Goal: Task Accomplishment & Management: Manage account settings

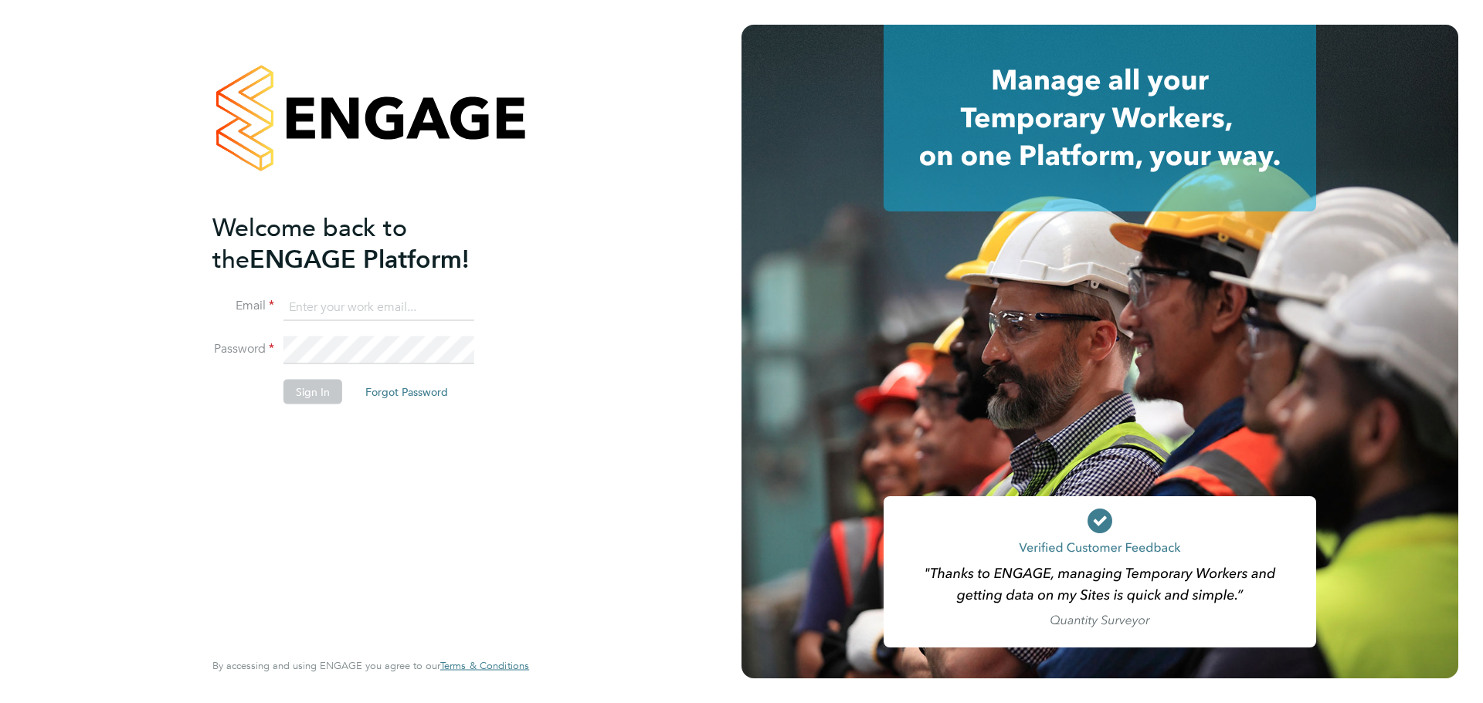
click at [304, 310] on input at bounding box center [378, 307] width 191 height 28
type input "ian.browne@bgis.com"
click at [305, 388] on button "Sign In" at bounding box center [312, 391] width 59 height 25
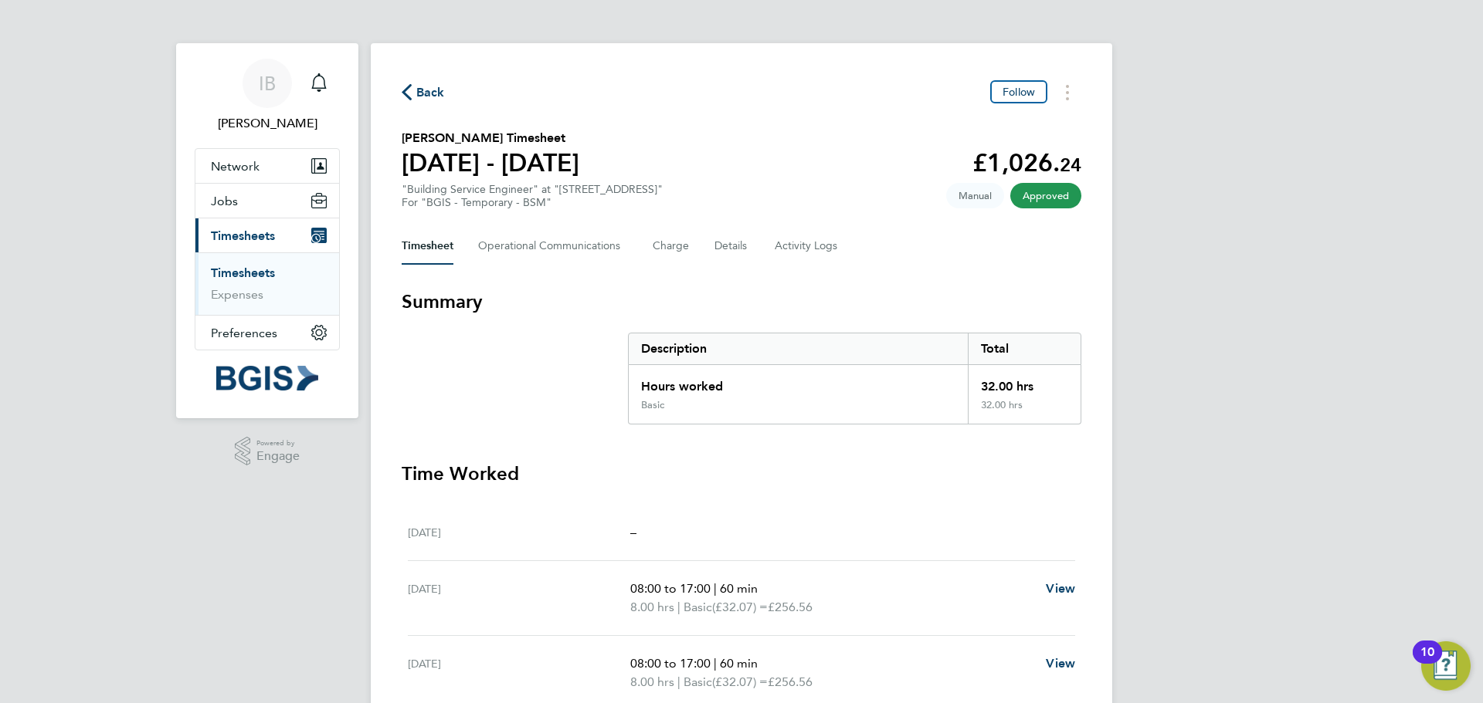
click at [235, 237] on span "Timesheets" at bounding box center [243, 236] width 64 height 15
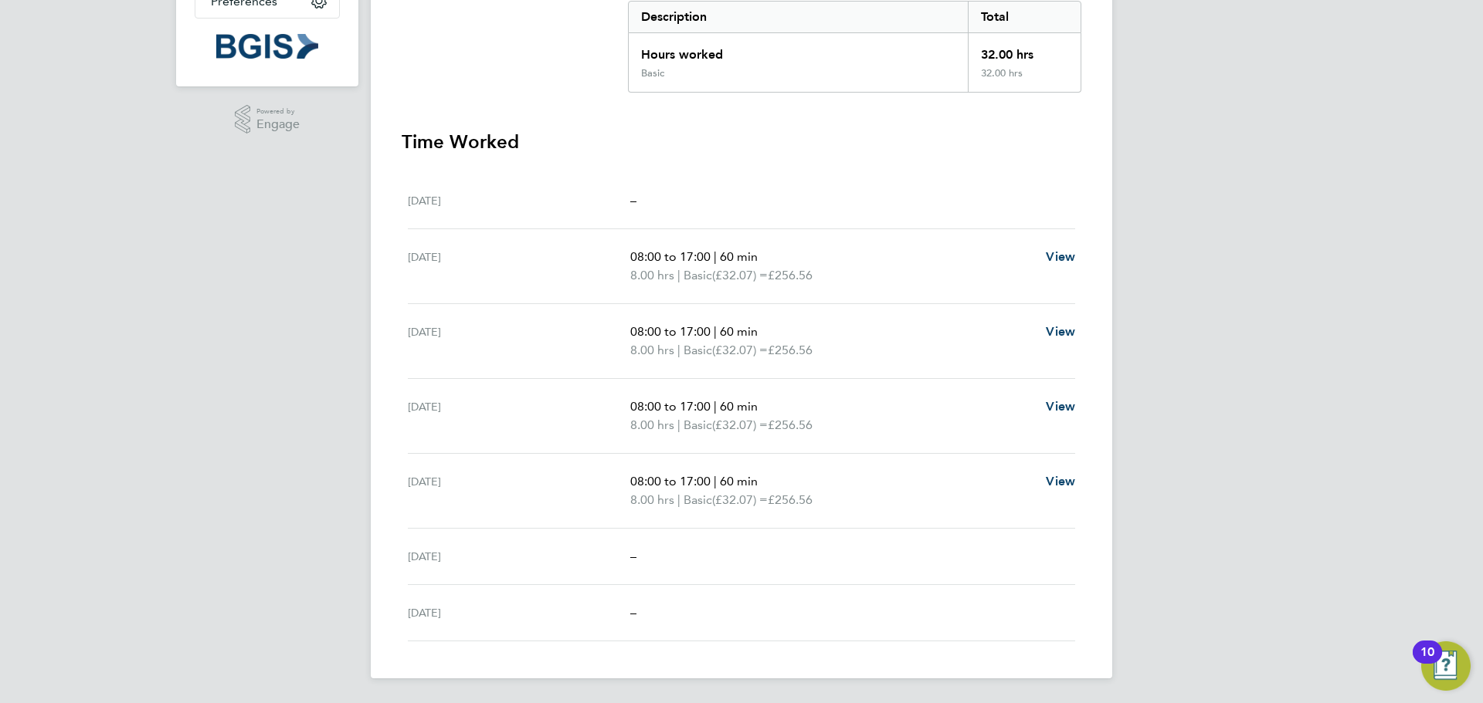
scroll to position [332, 0]
click at [1063, 253] on span "View" at bounding box center [1060, 256] width 29 height 15
select select "60"
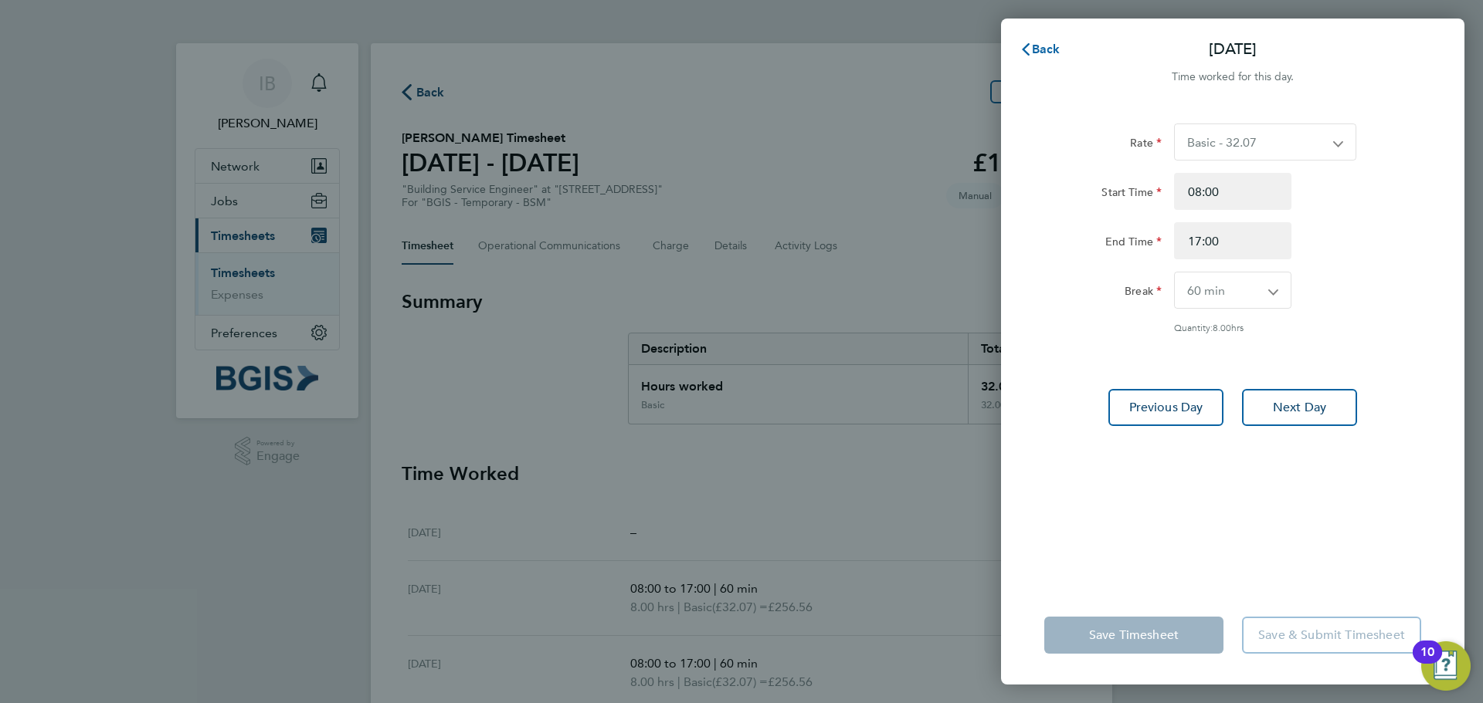
click at [1052, 44] on span "Back" at bounding box center [1046, 49] width 29 height 15
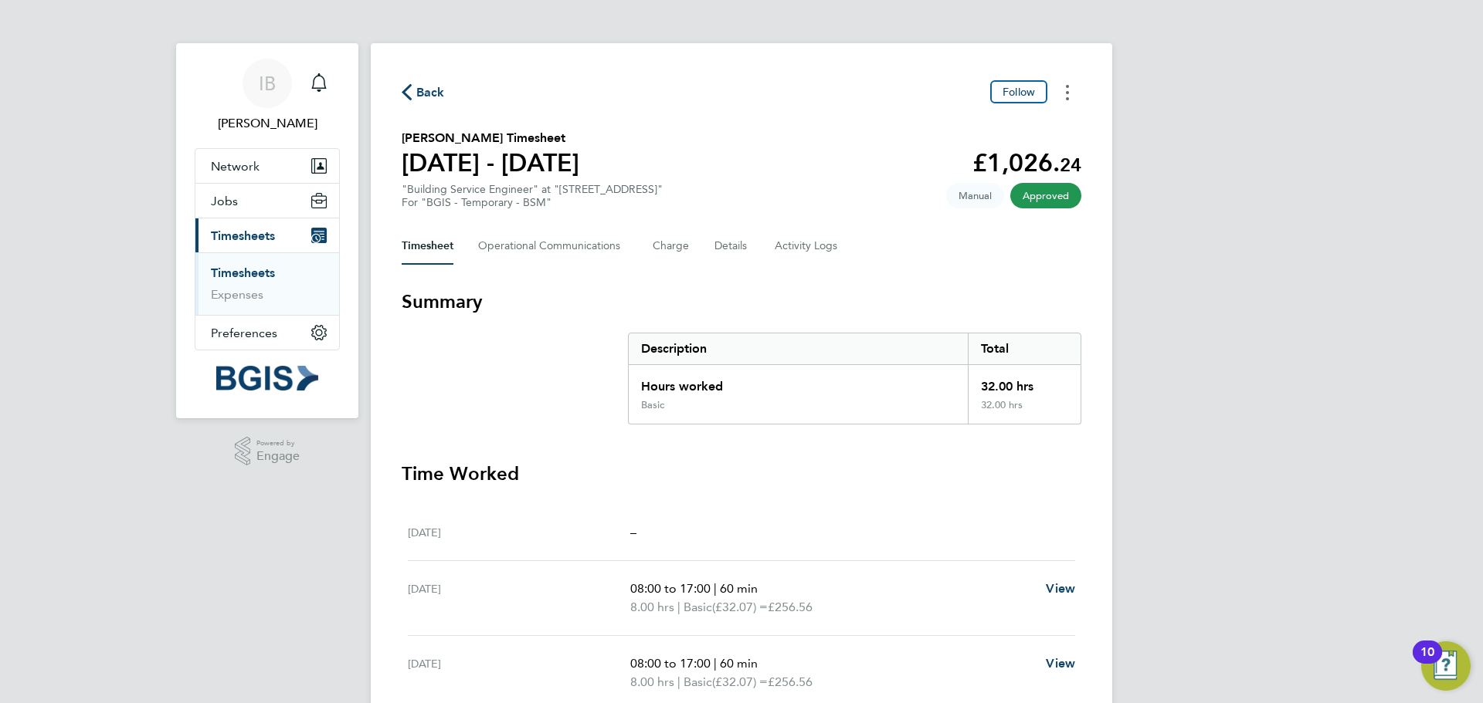
click at [1069, 90] on button "Timesheets Menu" at bounding box center [1067, 92] width 28 height 24
click at [416, 90] on span "Back" at bounding box center [430, 92] width 29 height 19
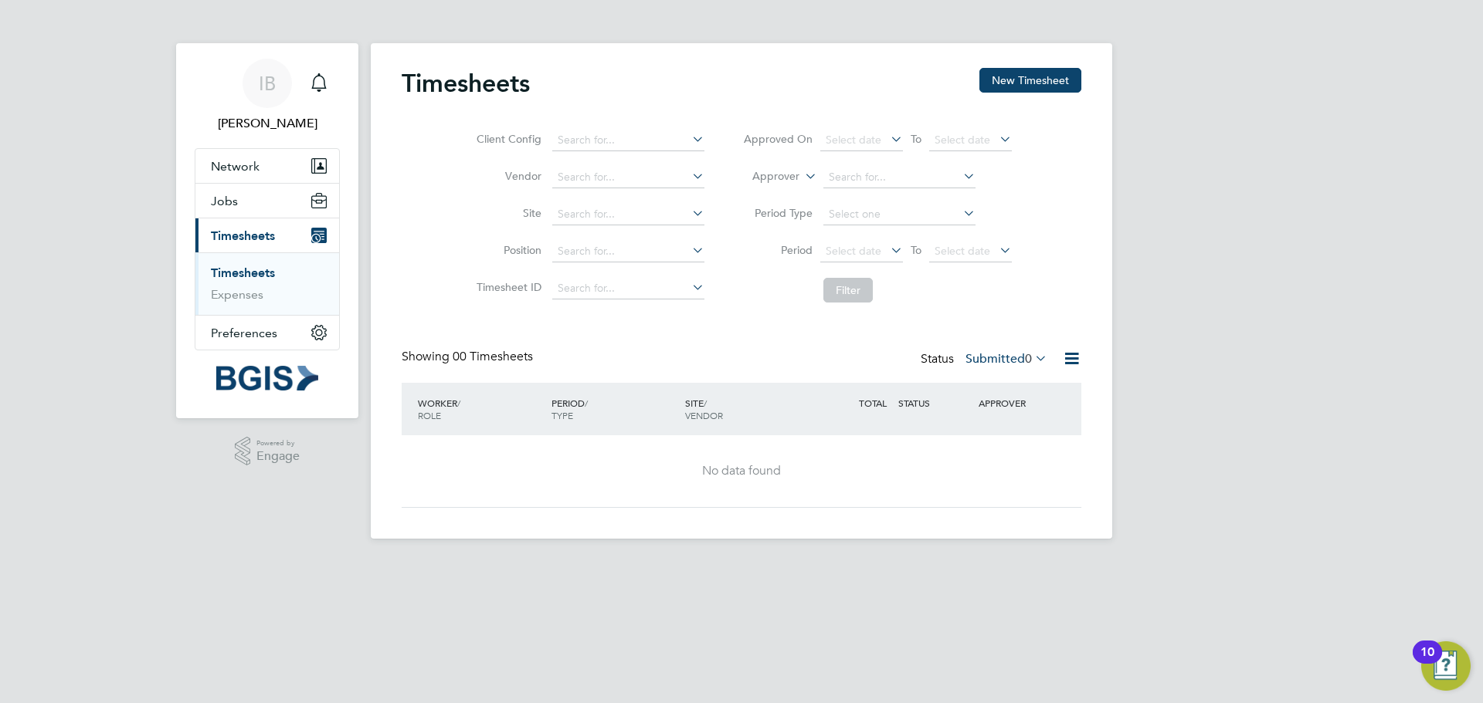
click at [269, 282] on li "Timesheets" at bounding box center [269, 277] width 116 height 22
click at [255, 275] on link "Timesheets" at bounding box center [243, 273] width 64 height 15
click at [1079, 357] on icon at bounding box center [1071, 358] width 19 height 19
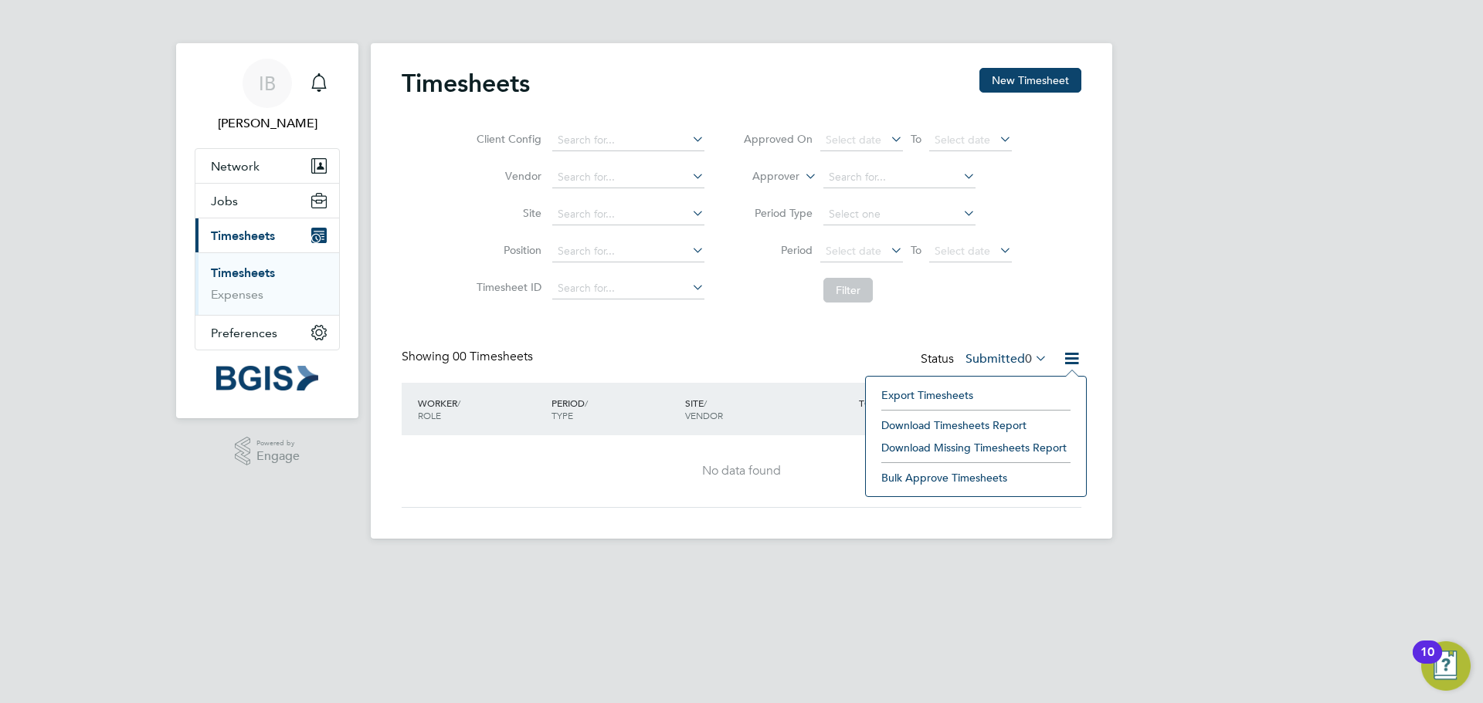
click at [934, 488] on li "Bulk Approve Timesheets" at bounding box center [975, 478] width 205 height 22
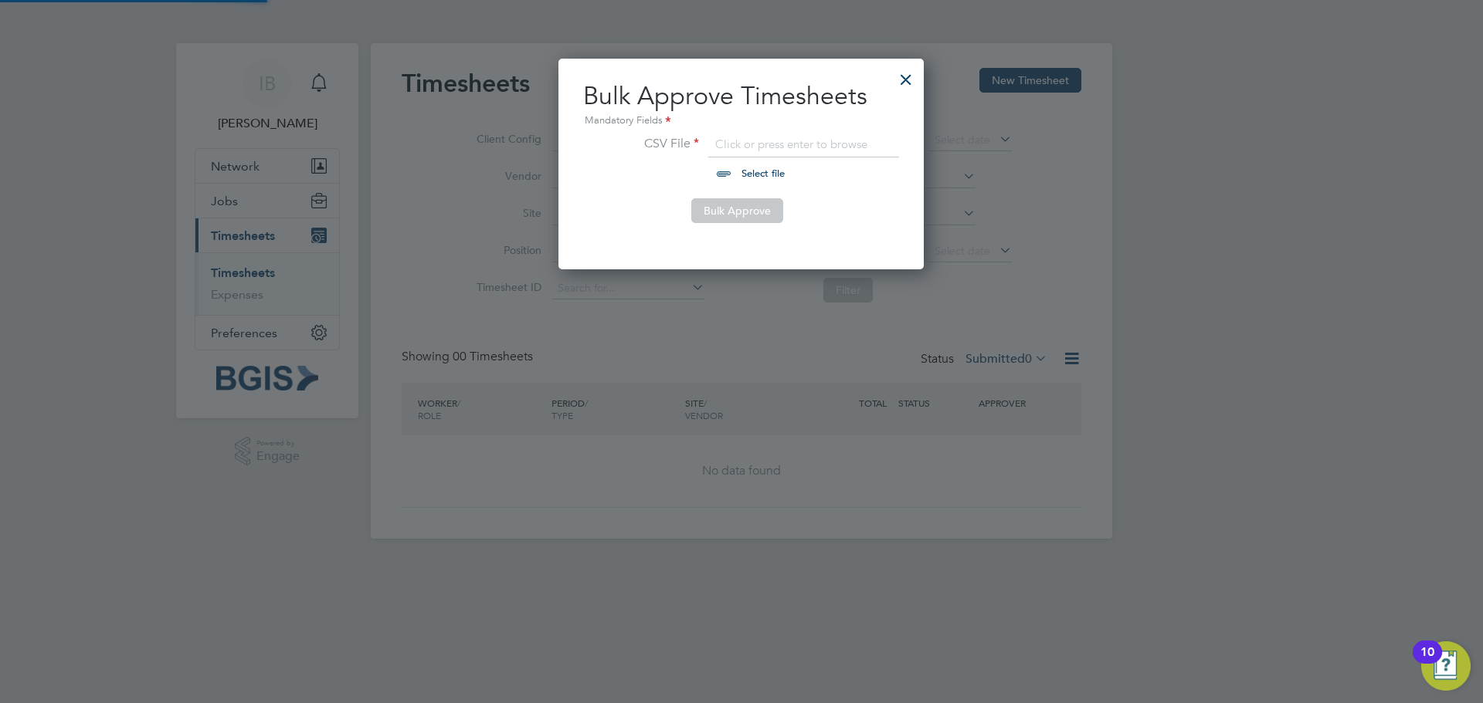
scroll to position [212, 366]
click at [908, 80] on div at bounding box center [906, 76] width 28 height 28
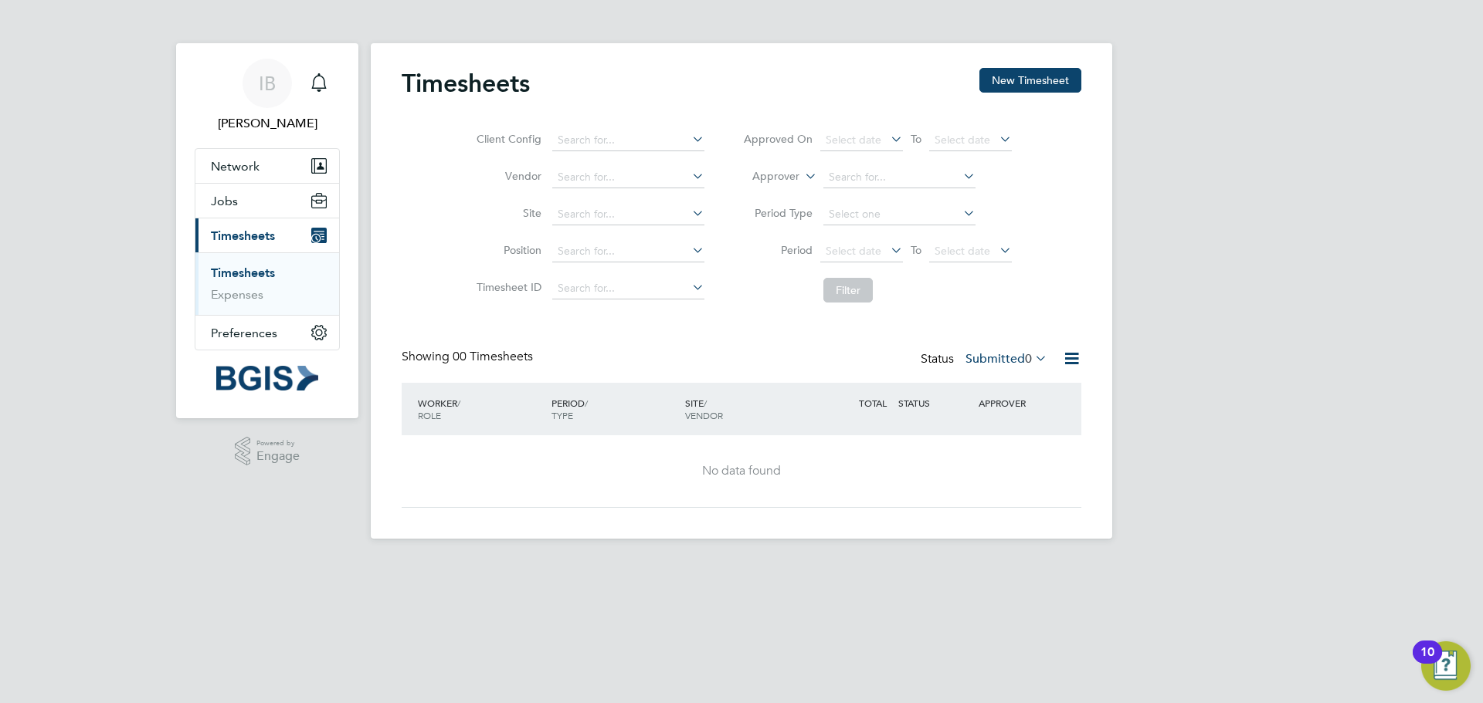
click at [252, 269] on link "Timesheets" at bounding box center [243, 273] width 64 height 15
click at [232, 292] on link "Expenses" at bounding box center [237, 294] width 53 height 15
click at [251, 276] on link "Timesheets" at bounding box center [243, 273] width 64 height 15
click at [242, 238] on span "Timesheets" at bounding box center [243, 236] width 64 height 15
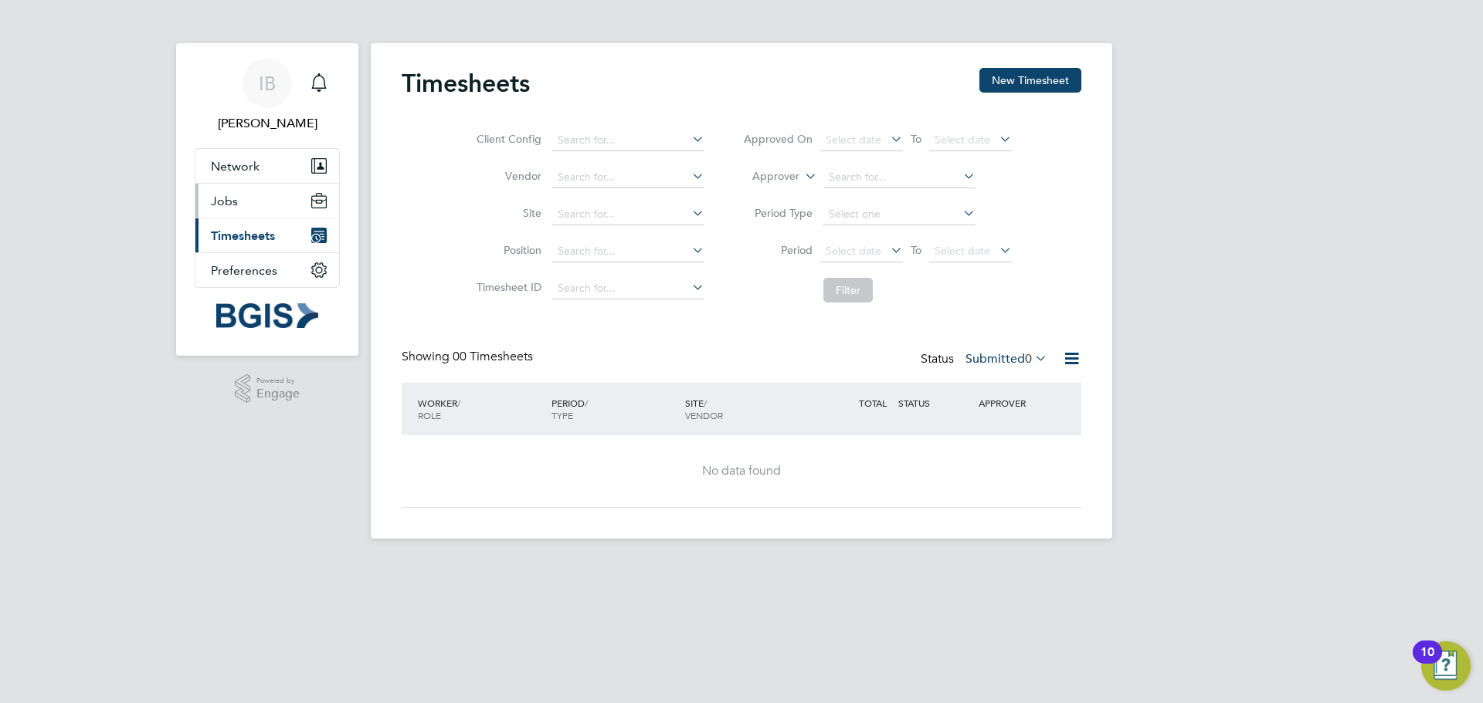
click at [237, 198] on button "Jobs" at bounding box center [267, 201] width 144 height 34
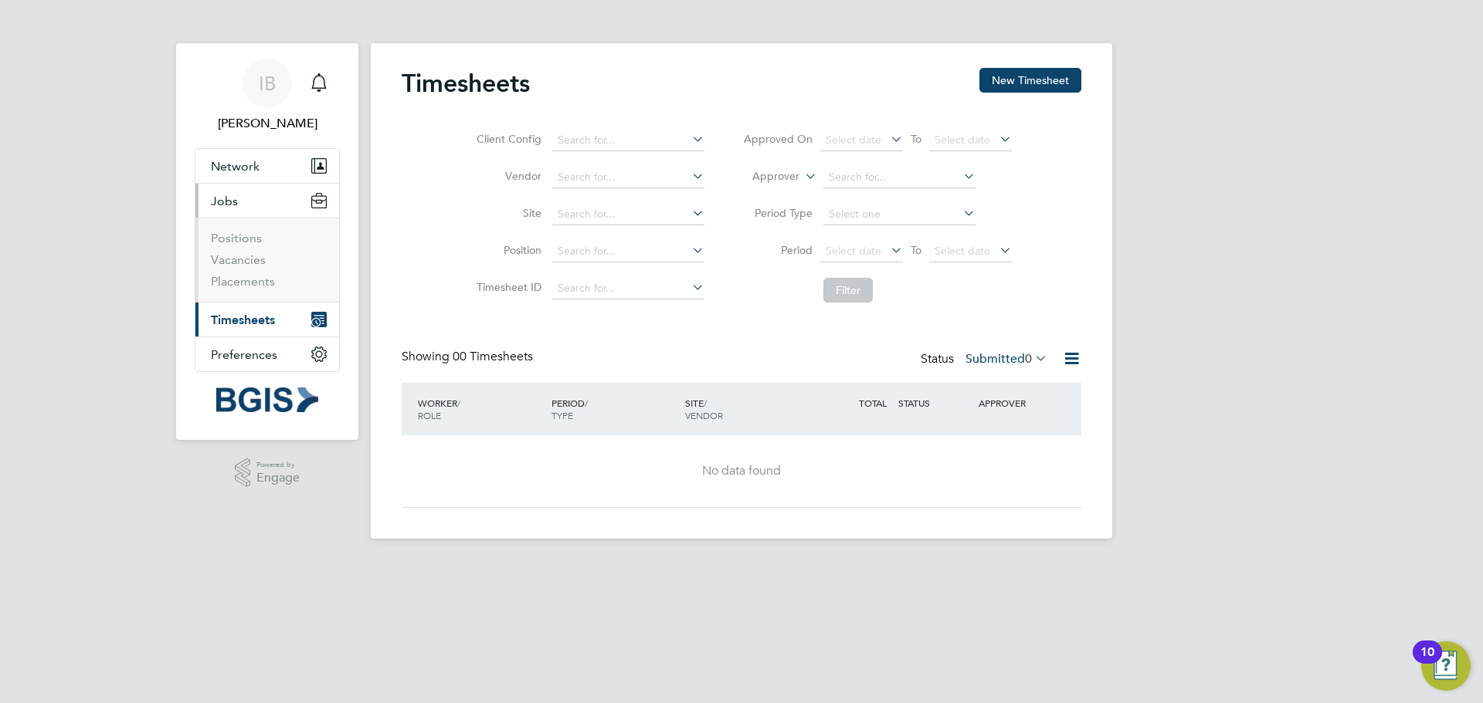
click at [246, 327] on button "Current page: Timesheets" at bounding box center [267, 320] width 144 height 34
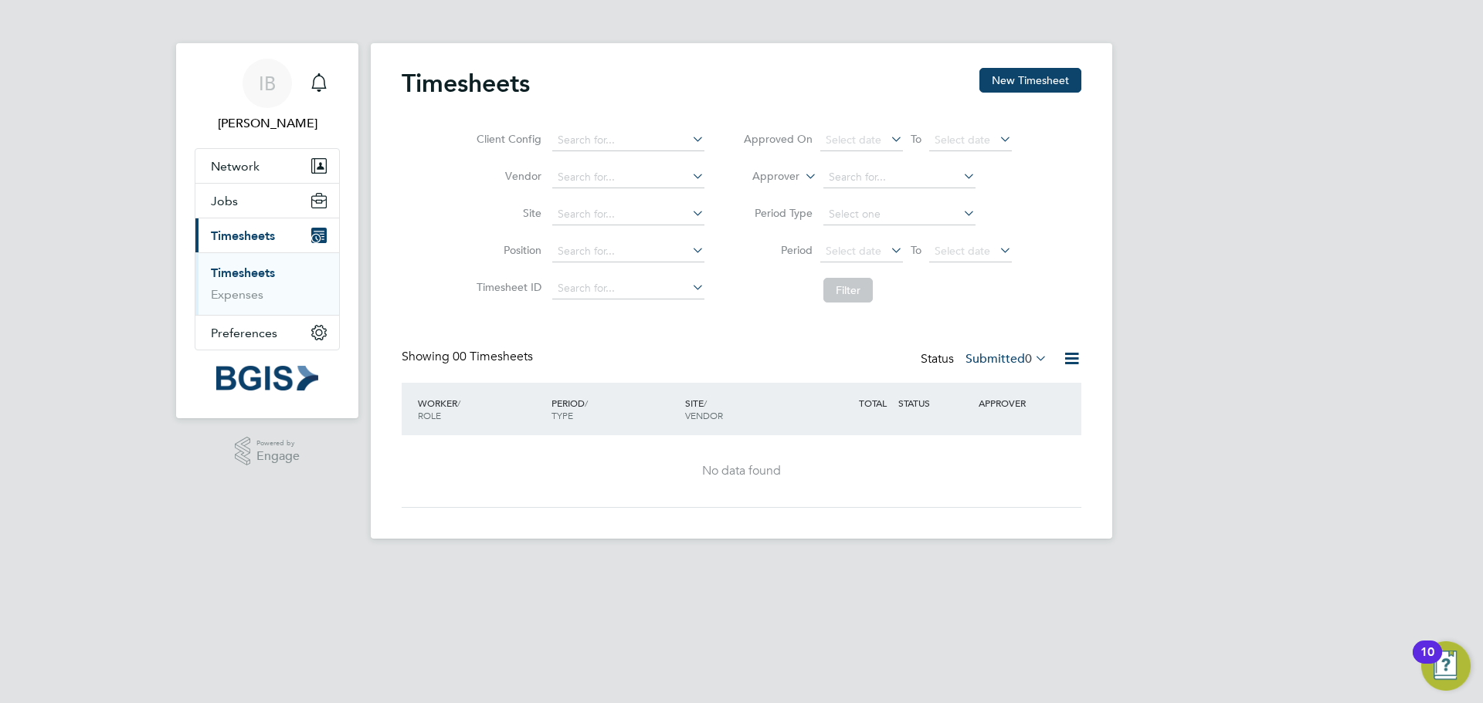
click at [244, 278] on link "Timesheets" at bounding box center [243, 273] width 64 height 15
click at [244, 168] on span "Network" at bounding box center [235, 166] width 49 height 15
click at [245, 266] on button "Jobs" at bounding box center [267, 263] width 144 height 34
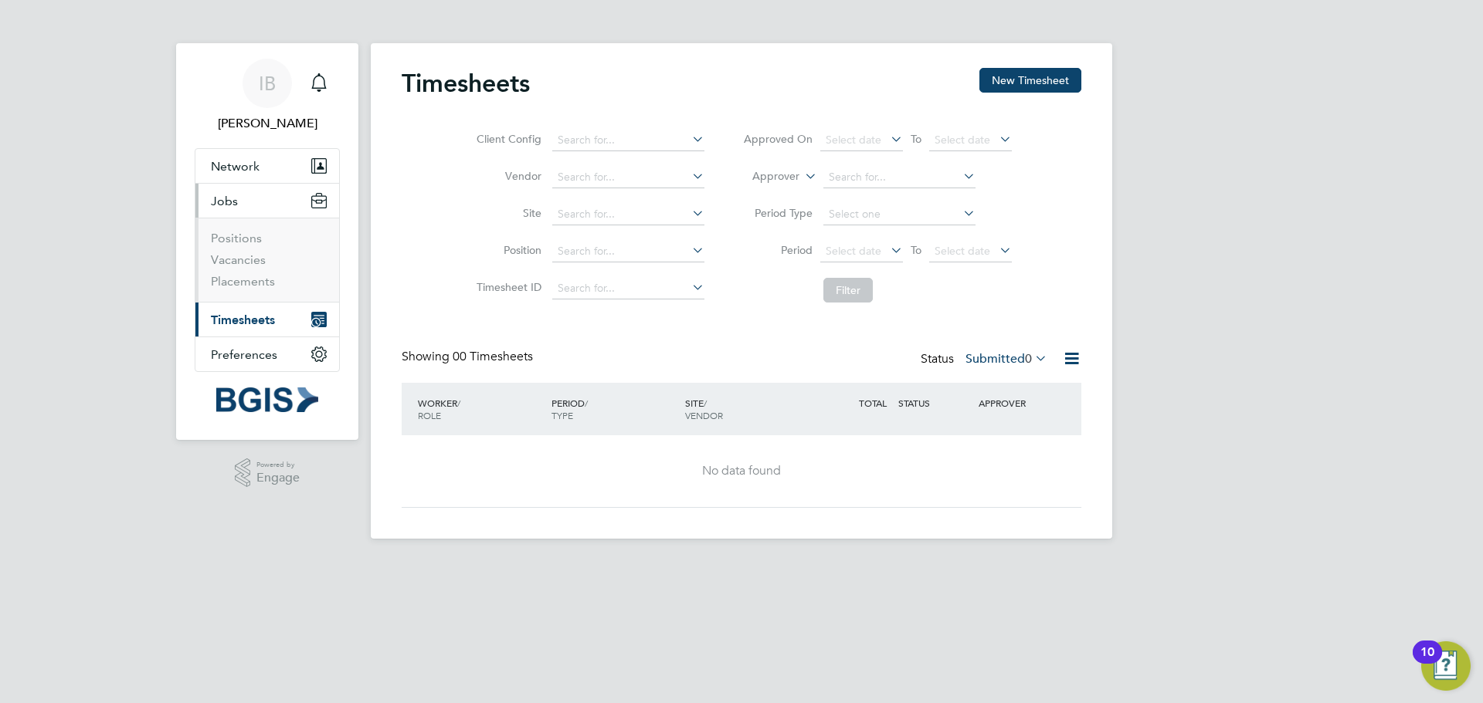
click at [259, 326] on span "Timesheets" at bounding box center [243, 320] width 64 height 15
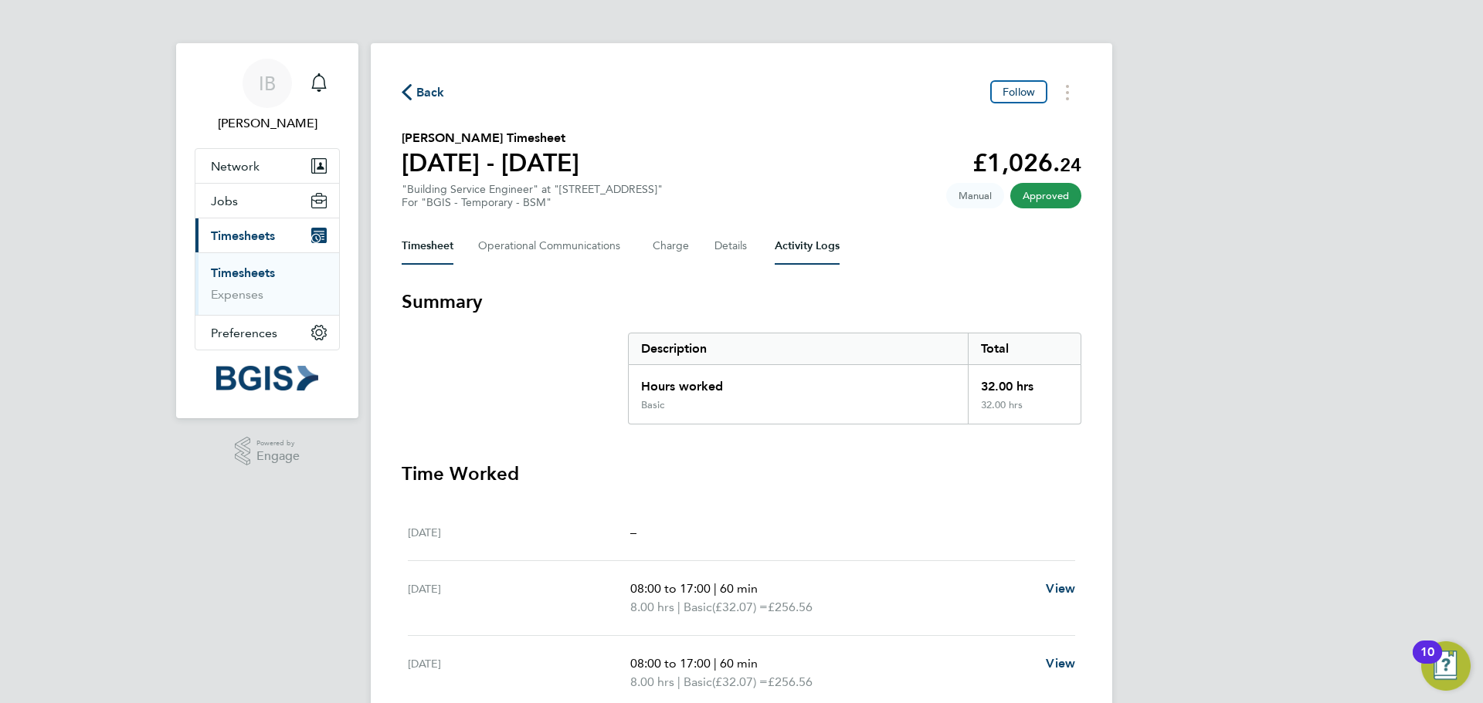
drag, startPoint x: 819, startPoint y: 252, endPoint x: 739, endPoint y: 258, distance: 80.5
click at [818, 252] on Logs-tab "Activity Logs" at bounding box center [806, 246] width 65 height 37
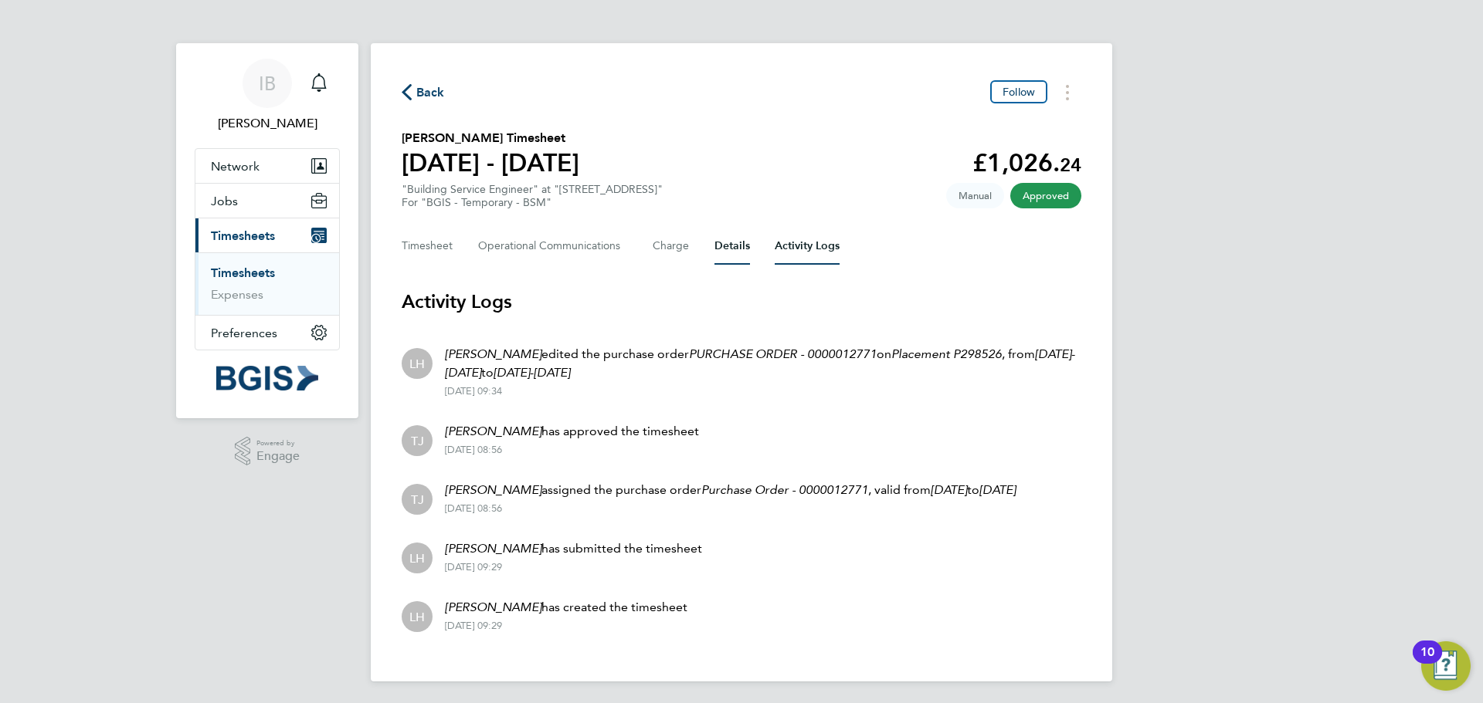
click at [736, 245] on button "Details" at bounding box center [732, 246] width 36 height 37
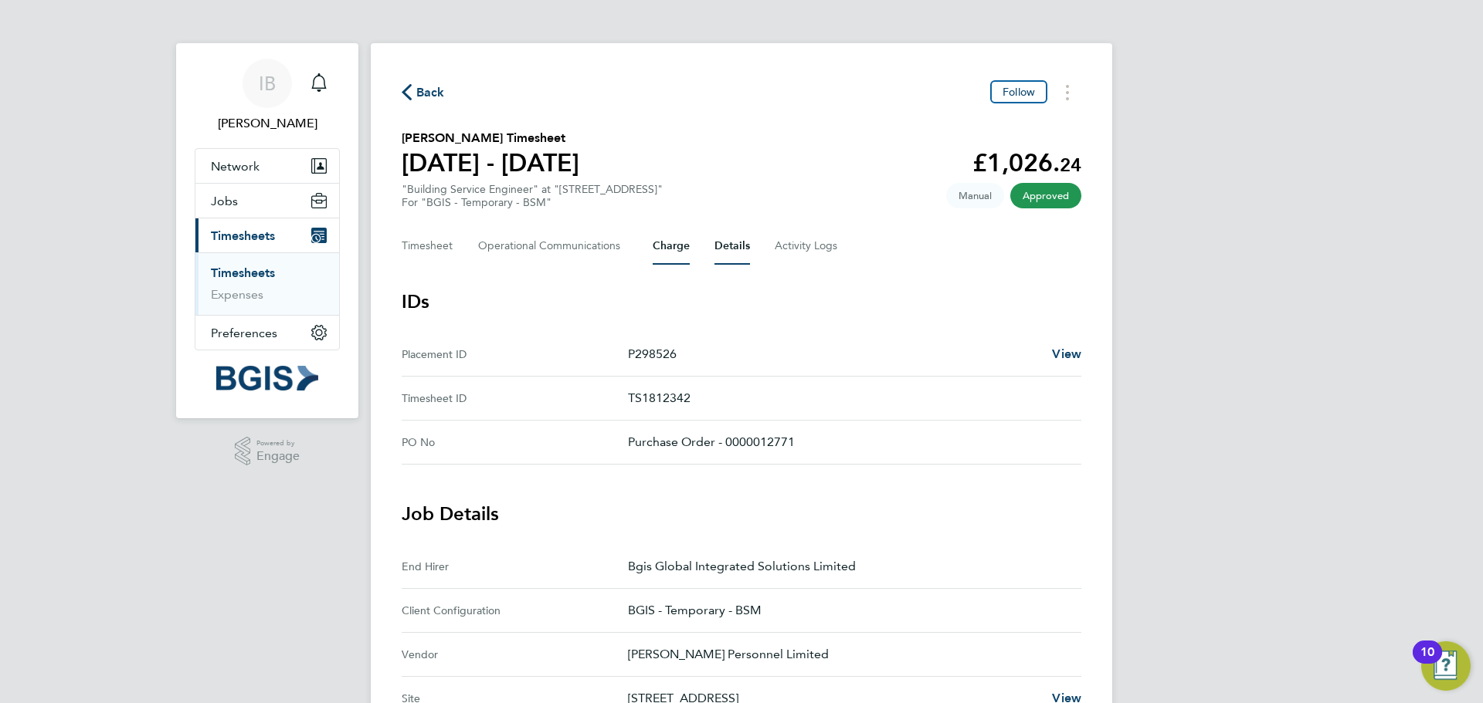
click at [669, 248] on button "Charge" at bounding box center [670, 246] width 37 height 37
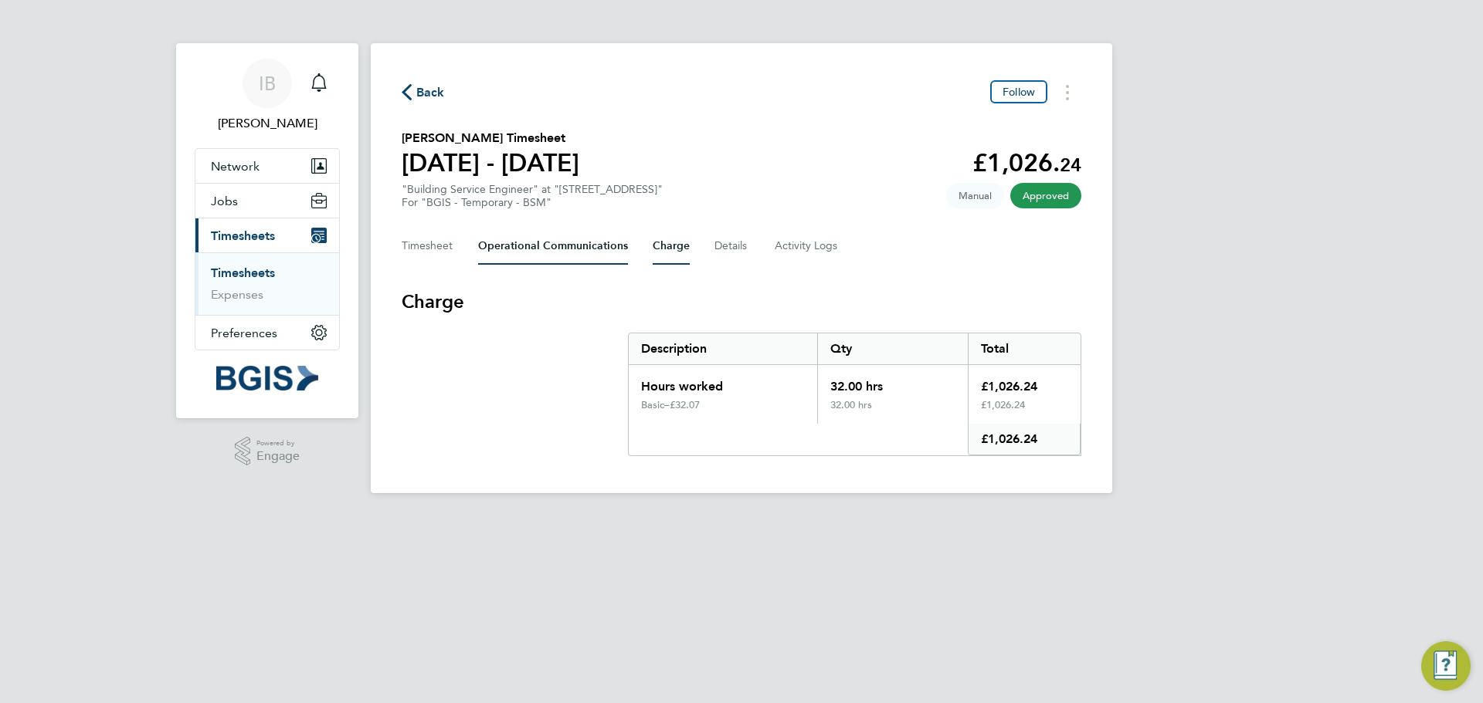
click at [600, 240] on Communications-tab "Operational Communications" at bounding box center [553, 246] width 150 height 37
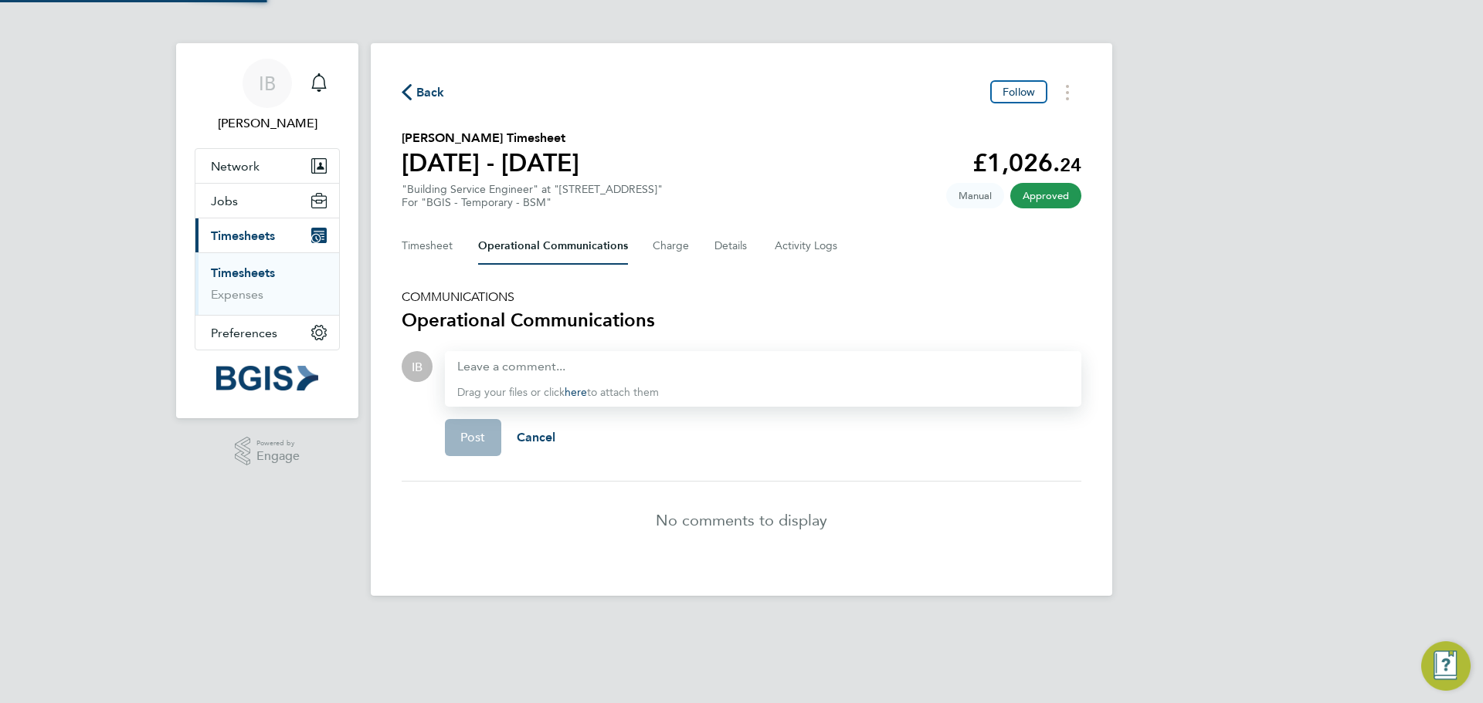
click at [459, 244] on div "Timesheet Operational Communications Charge Details Activity Logs" at bounding box center [742, 246] width 680 height 37
click at [431, 240] on button "Timesheet" at bounding box center [428, 246] width 52 height 37
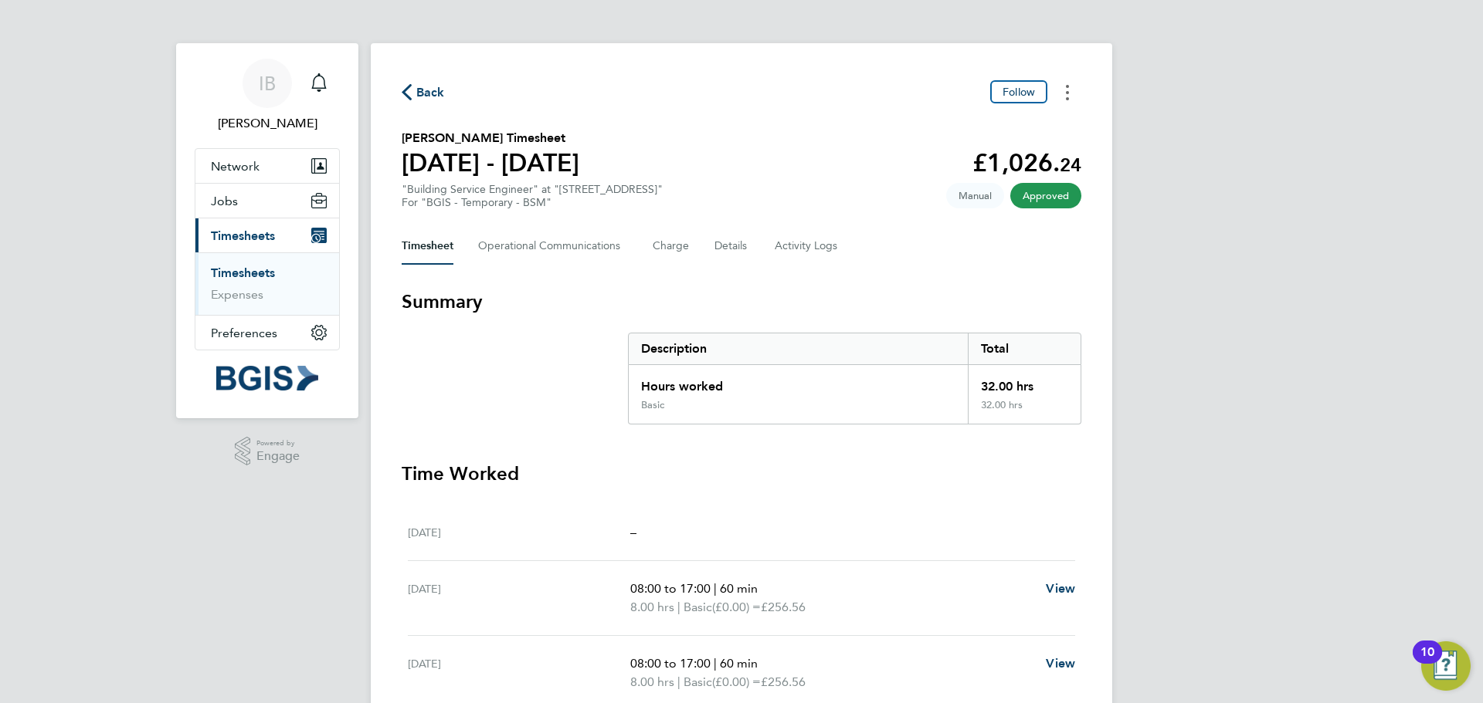
click at [1071, 90] on button "Timesheets Menu" at bounding box center [1067, 92] width 28 height 24
click at [442, 91] on span "Back" at bounding box center [430, 92] width 29 height 19
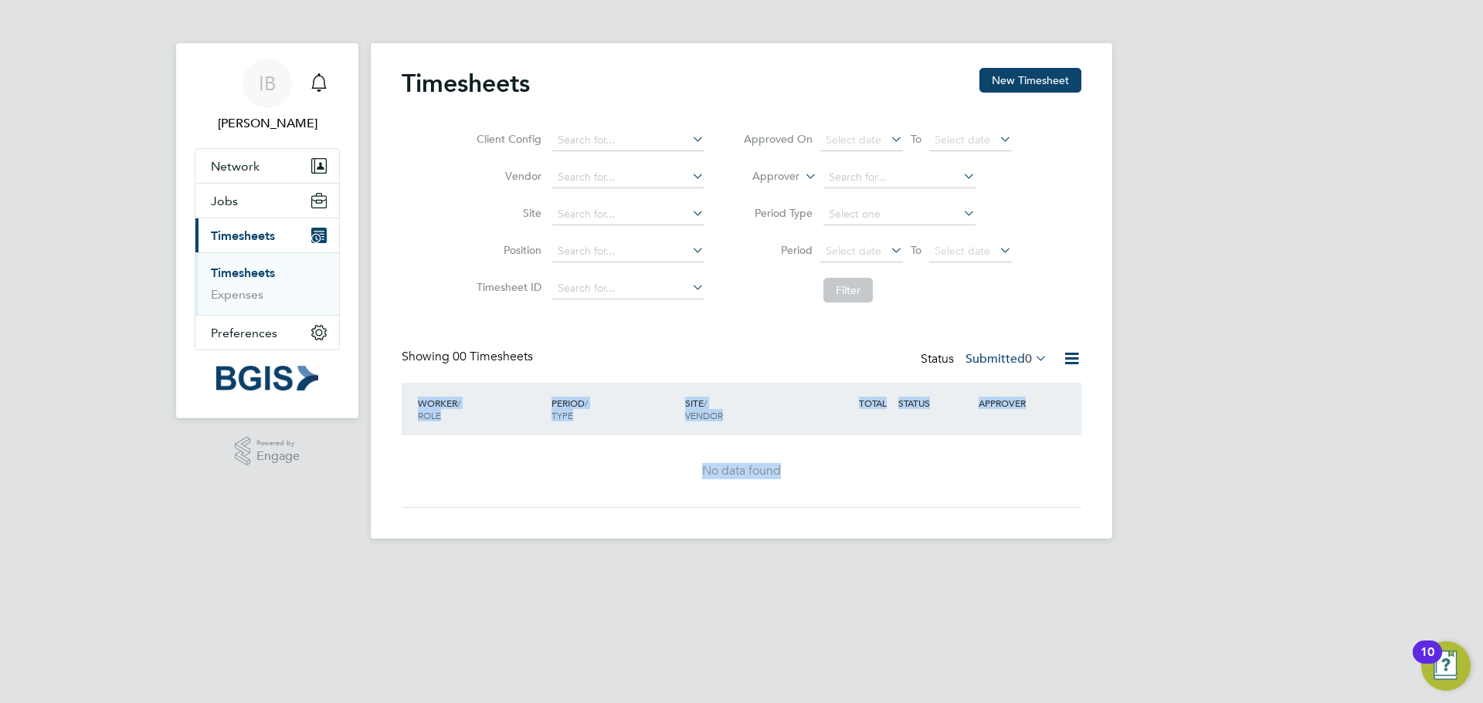
drag, startPoint x: 415, startPoint y: 396, endPoint x: 1002, endPoint y: 496, distance: 596.0
click at [1002, 496] on div "WORKER / ROLE WORKER / PERIOD PERIOD / TYPE SITE / VENDOR TOTAL TOTAL / STATUS …" at bounding box center [742, 445] width 680 height 125
click at [1016, 366] on label "Submitted 0" at bounding box center [1006, 358] width 82 height 15
click at [1032, 358] on icon at bounding box center [1032, 358] width 0 height 22
click at [1063, 324] on div "Timesheets New Timesheet Client Config Vendor Site Position Timesheet ID Approv…" at bounding box center [742, 288] width 680 height 440
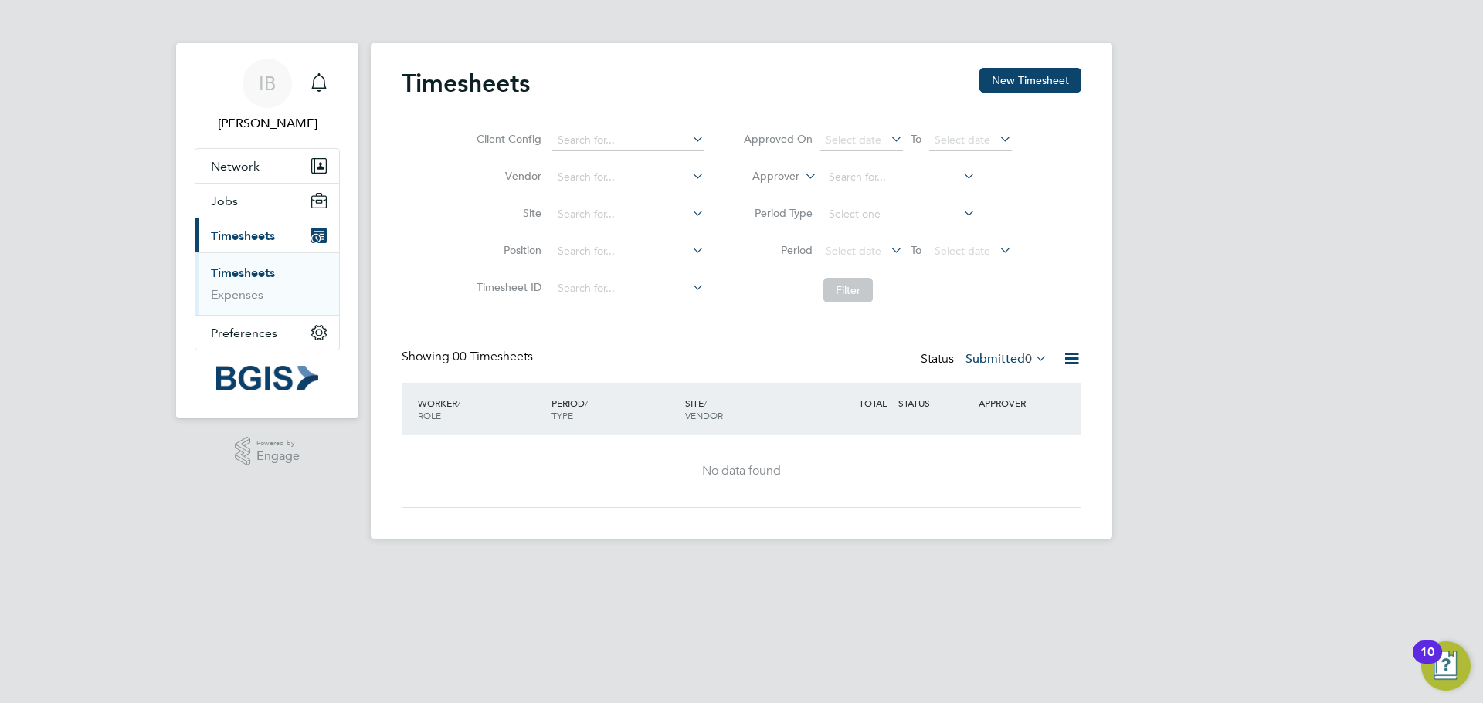
click at [1078, 365] on icon at bounding box center [1071, 358] width 19 height 19
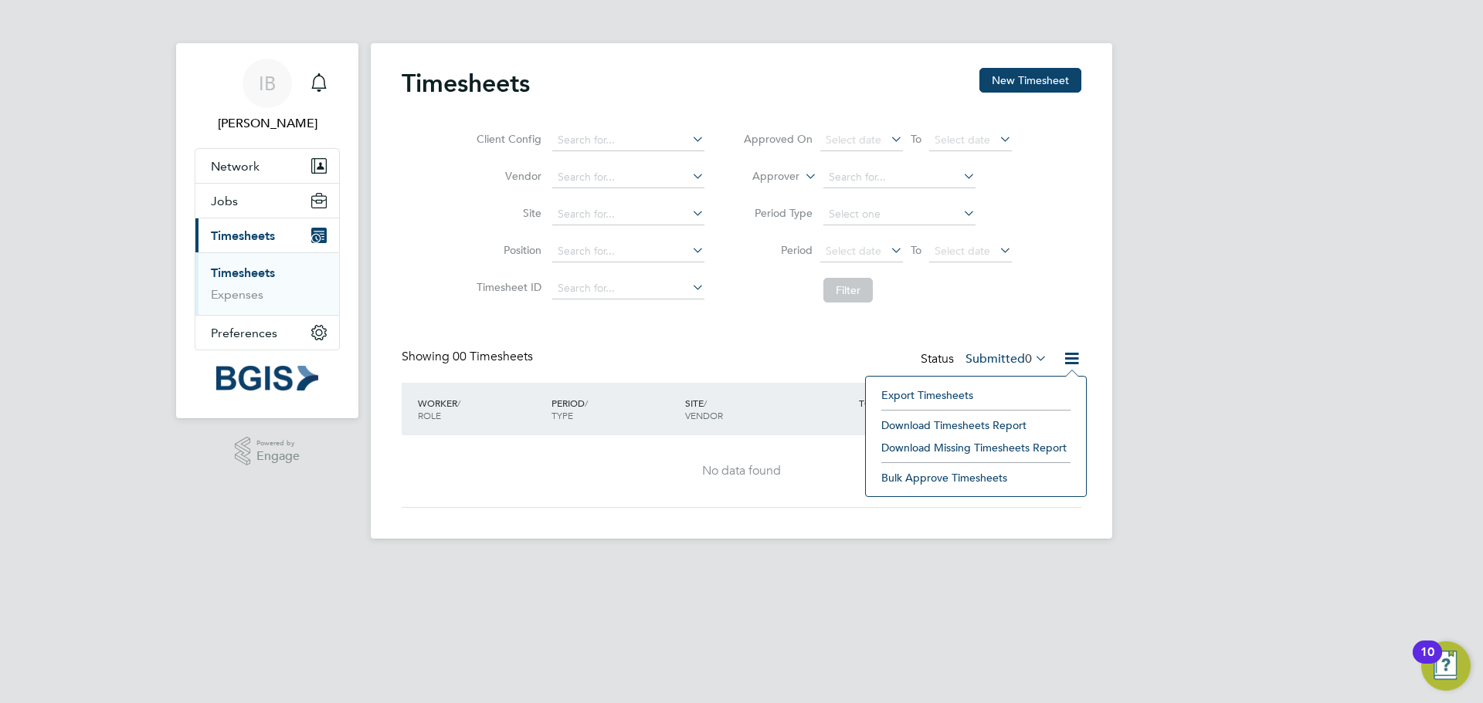
click at [627, 346] on div "Timesheets New Timesheet Client Config Vendor Site Position Timesheet ID Approv…" at bounding box center [742, 288] width 680 height 440
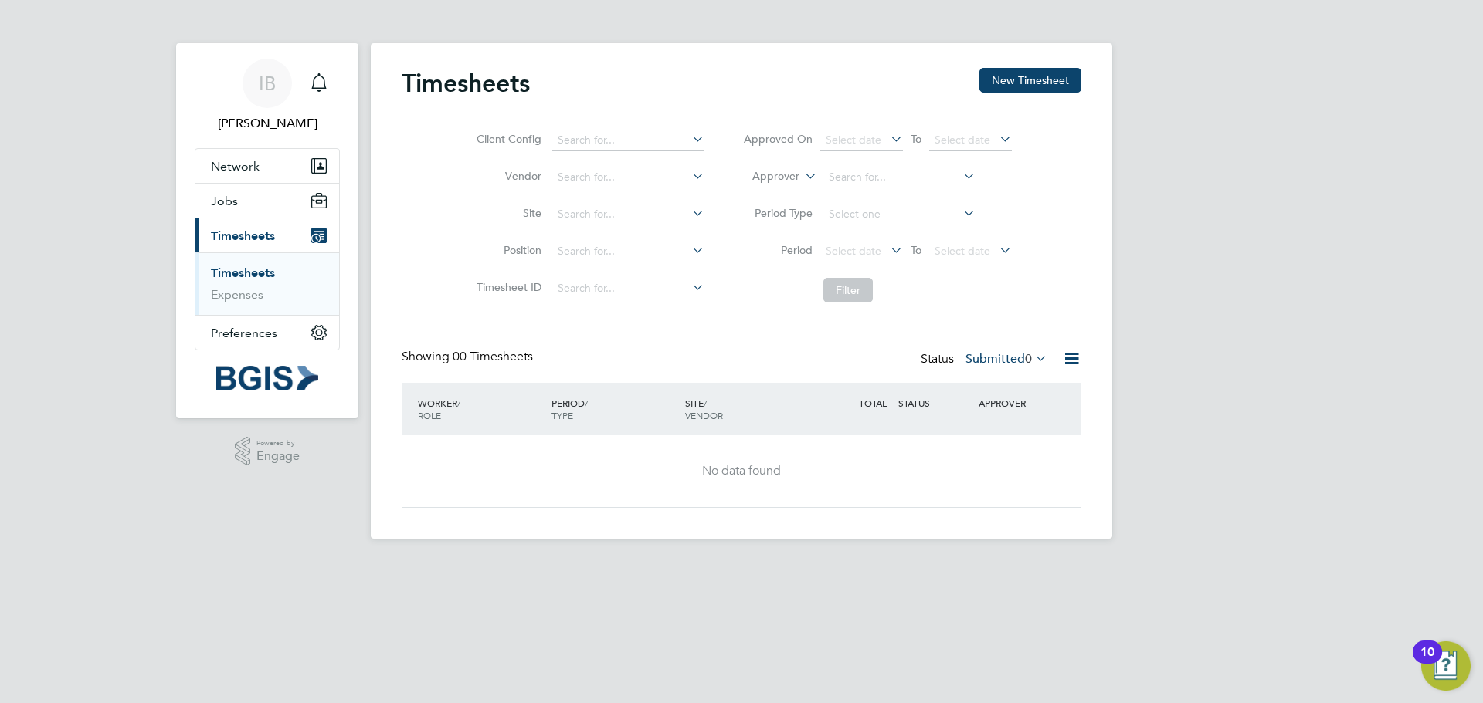
click at [316, 236] on icon "Main navigation" at bounding box center [316, 239] width 8 height 8
click at [254, 273] on link "Timesheets" at bounding box center [243, 273] width 64 height 15
click at [259, 89] on span "IB" at bounding box center [267, 83] width 17 height 20
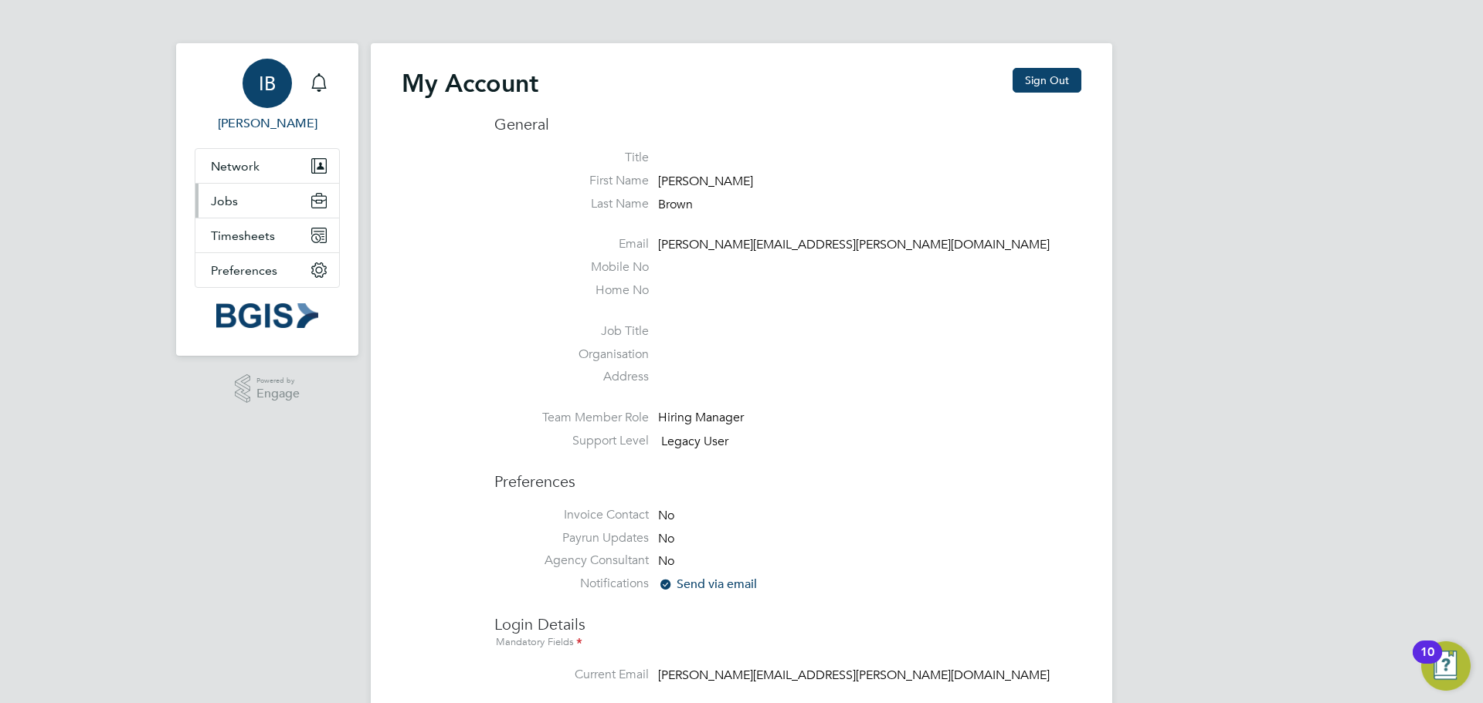
click at [215, 198] on span "Jobs" at bounding box center [224, 201] width 27 height 15
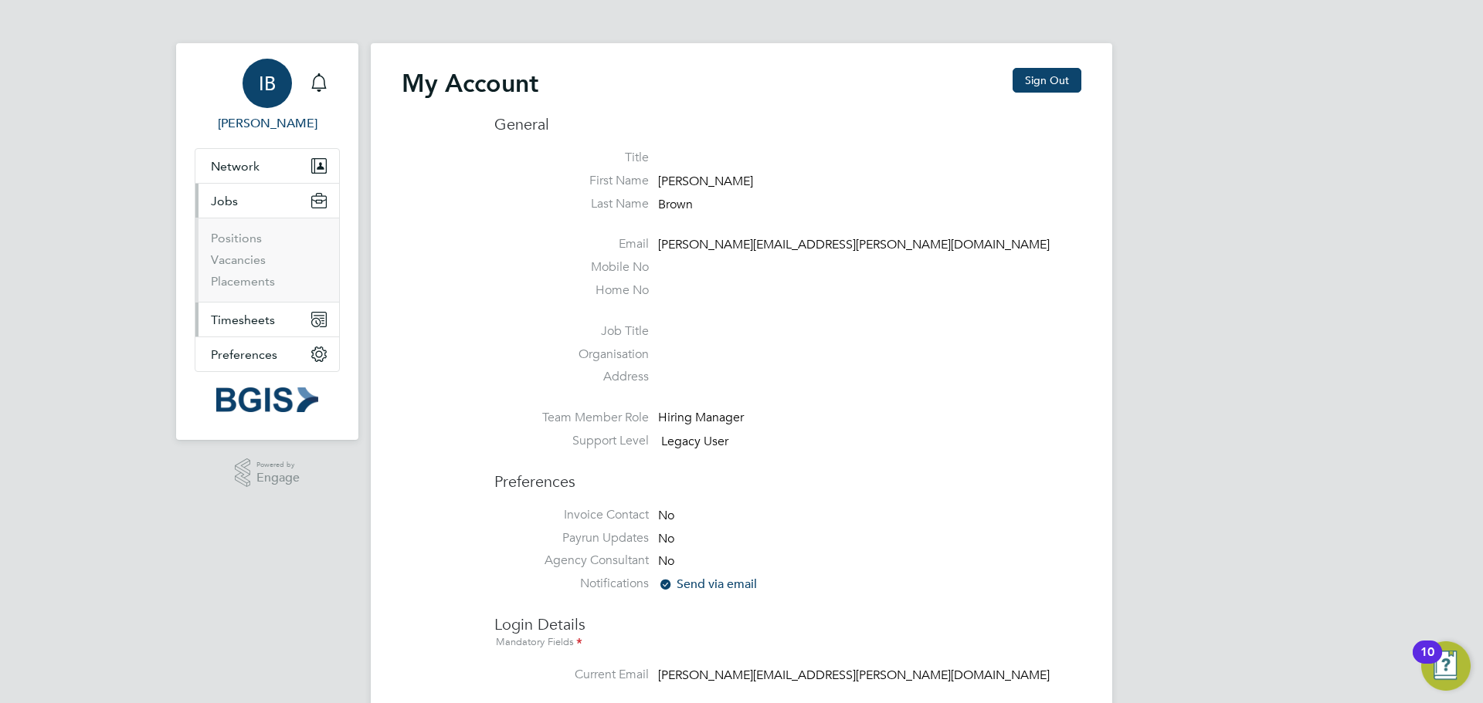
click at [240, 317] on span "Timesheets" at bounding box center [243, 320] width 64 height 15
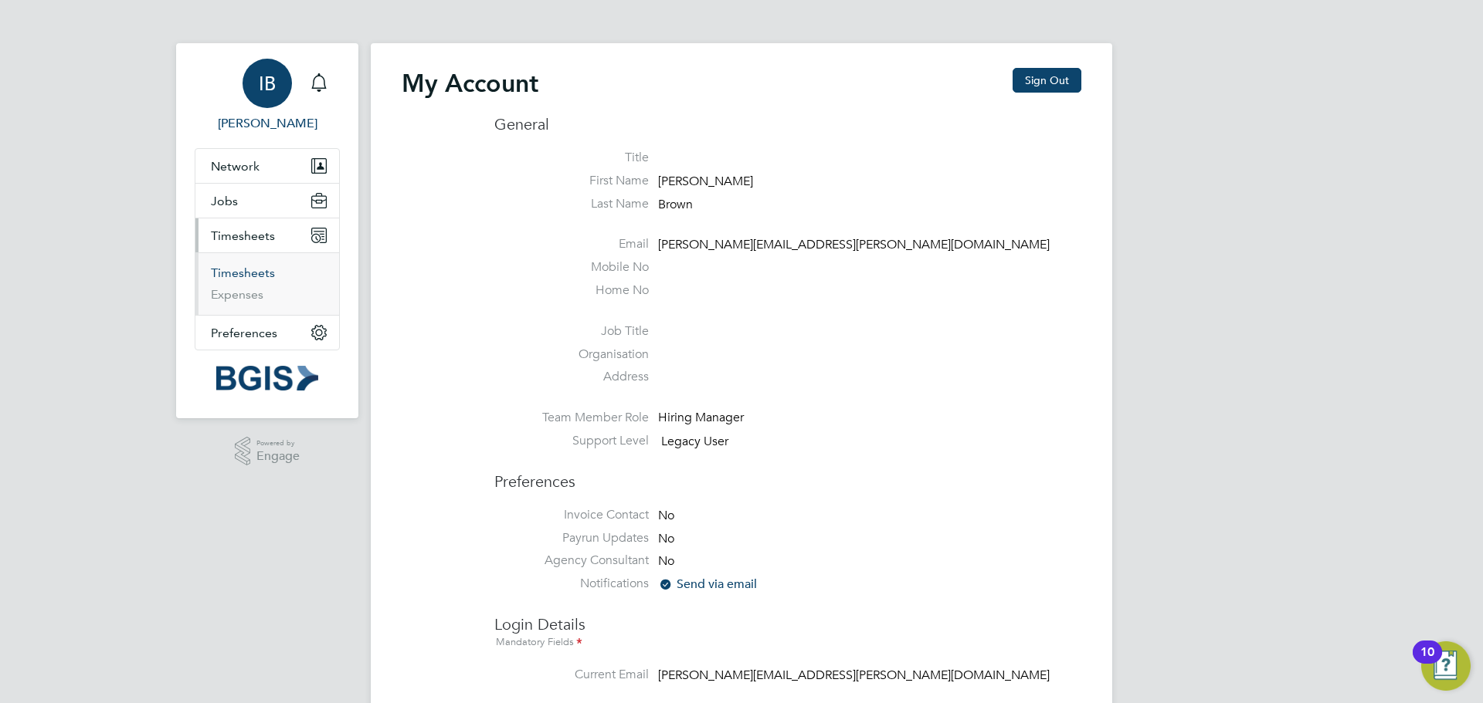
click at [256, 277] on link "Timesheets" at bounding box center [243, 273] width 64 height 15
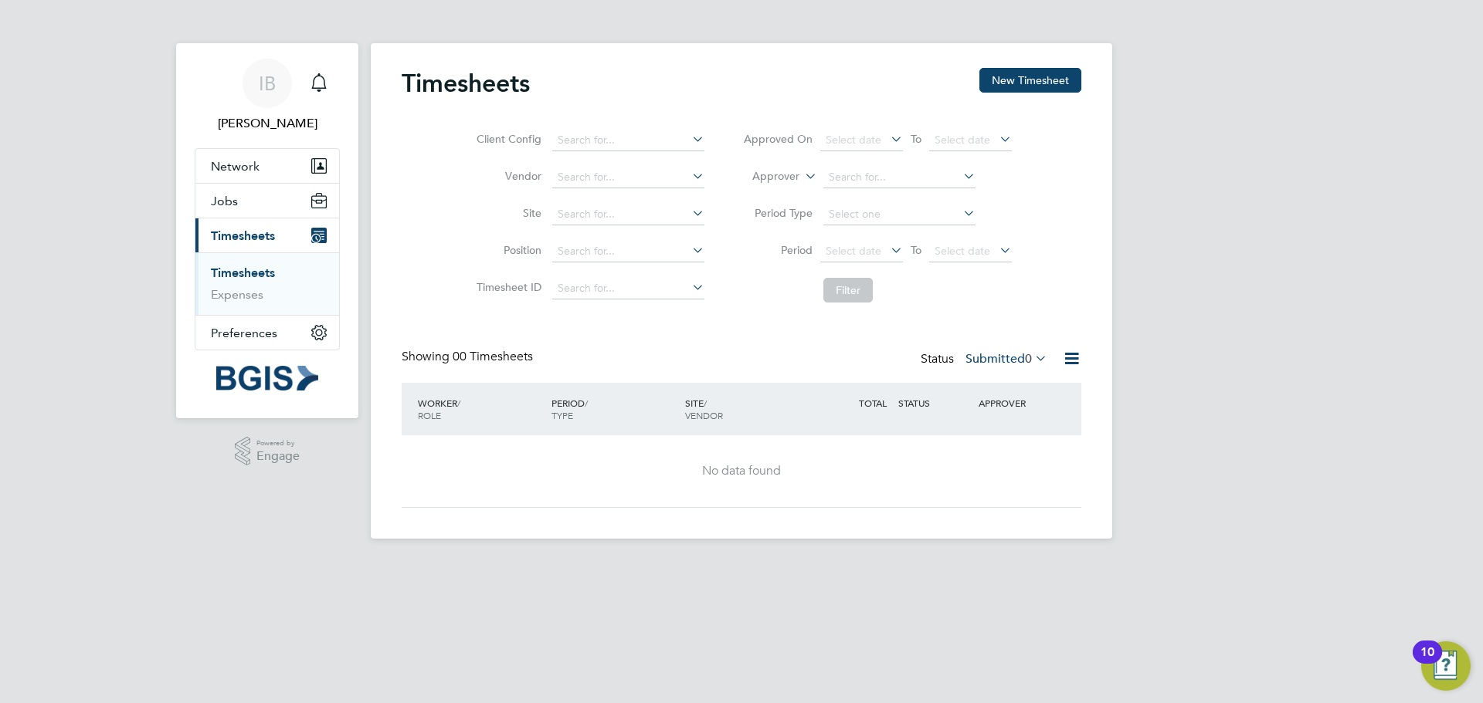
click at [845, 277] on li "Filter" at bounding box center [877, 290] width 307 height 40
click at [978, 356] on label "Submitted 0" at bounding box center [1006, 358] width 82 height 15
click at [997, 382] on li "All" at bounding box center [1003, 386] width 71 height 22
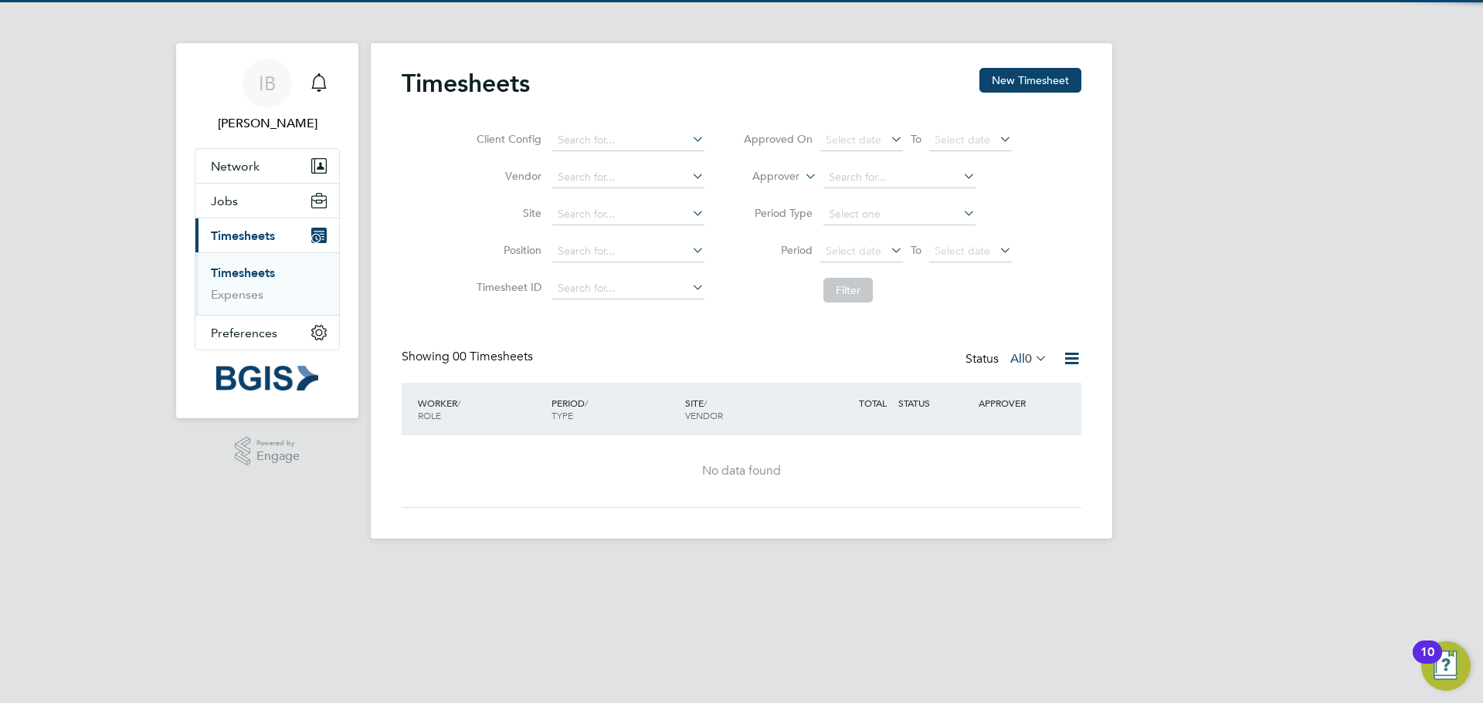
click at [1013, 358] on label "All 0" at bounding box center [1028, 358] width 37 height 15
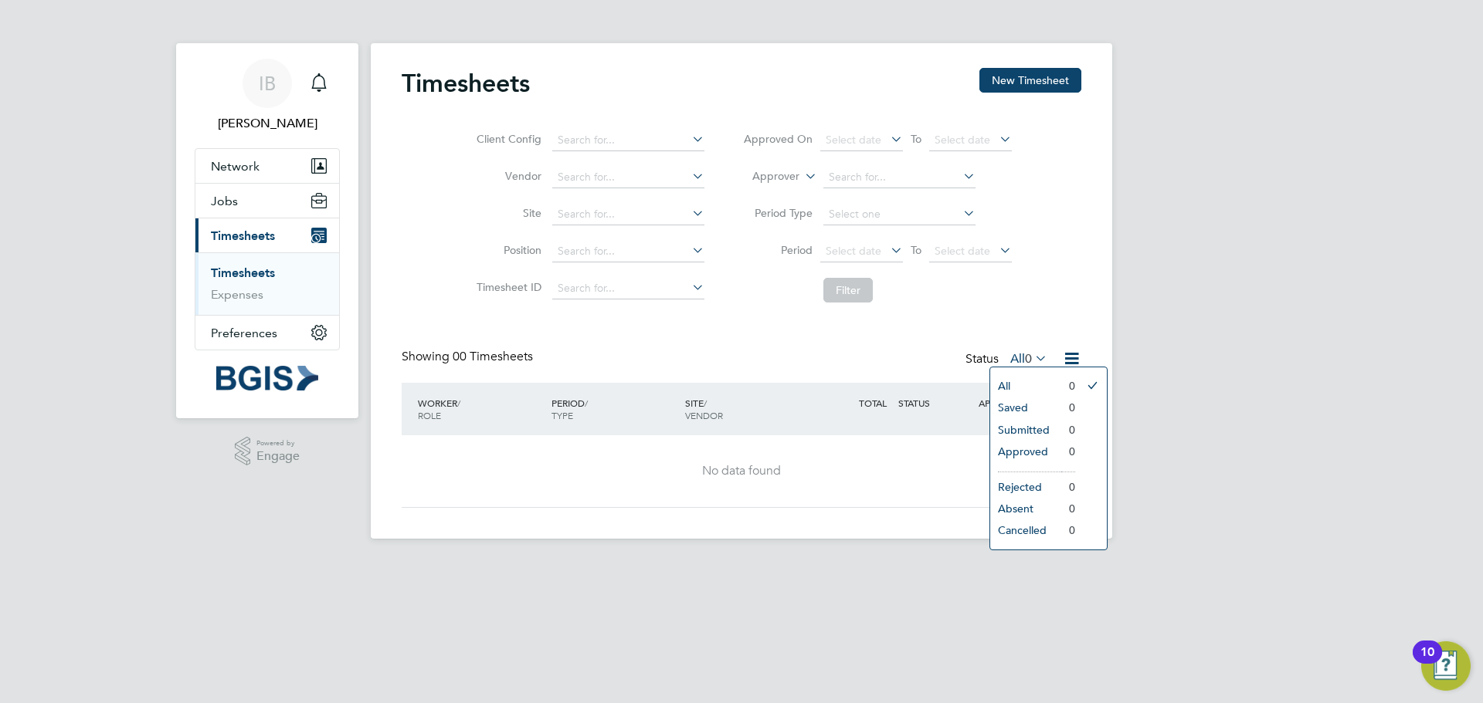
drag, startPoint x: 862, startPoint y: 346, endPoint x: 926, endPoint y: 356, distance: 64.9
click at [864, 346] on div "Timesheets New Timesheet Client Config Vendor Site Position Timesheet ID Approv…" at bounding box center [742, 288] width 680 height 440
click at [237, 293] on link "Expenses" at bounding box center [237, 294] width 53 height 15
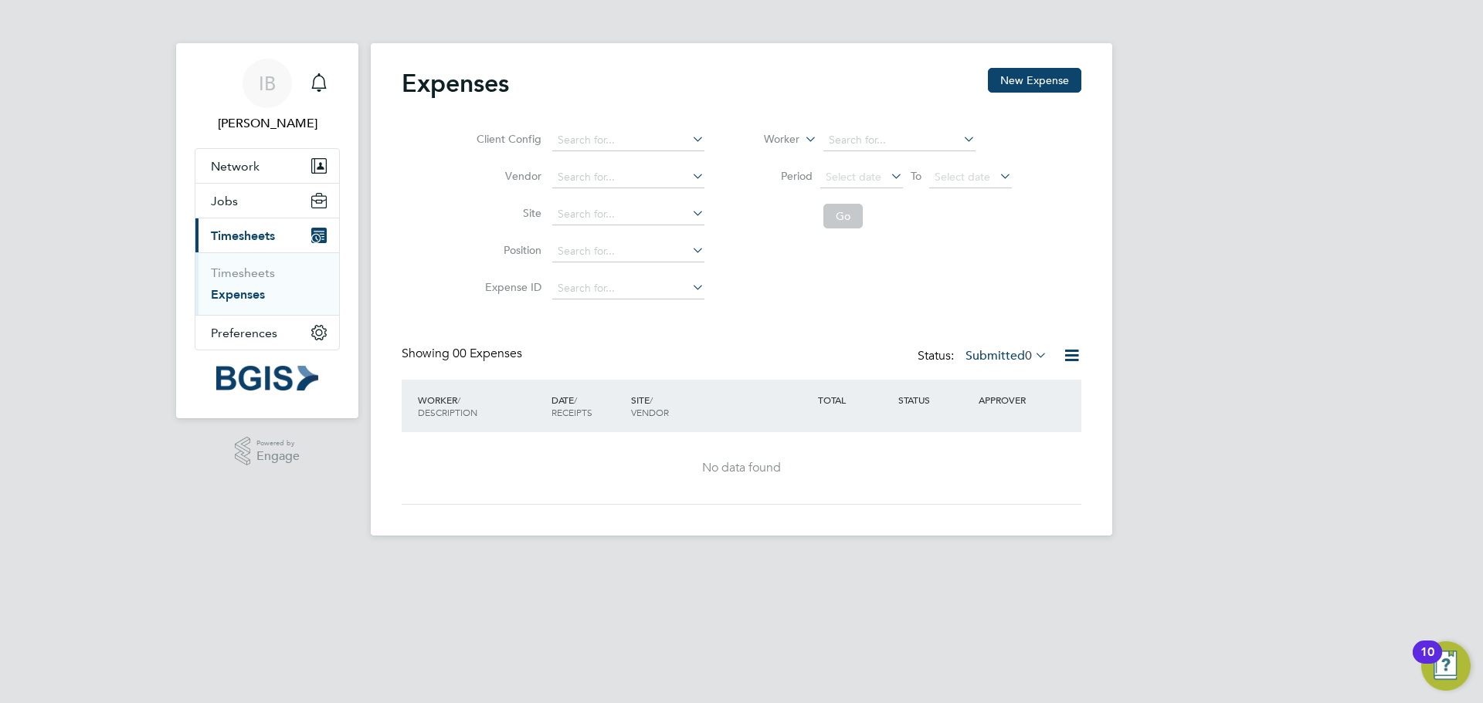
click at [268, 264] on ul "Timesheets Expenses" at bounding box center [267, 283] width 144 height 63
click at [253, 276] on link "Timesheets" at bounding box center [243, 273] width 64 height 15
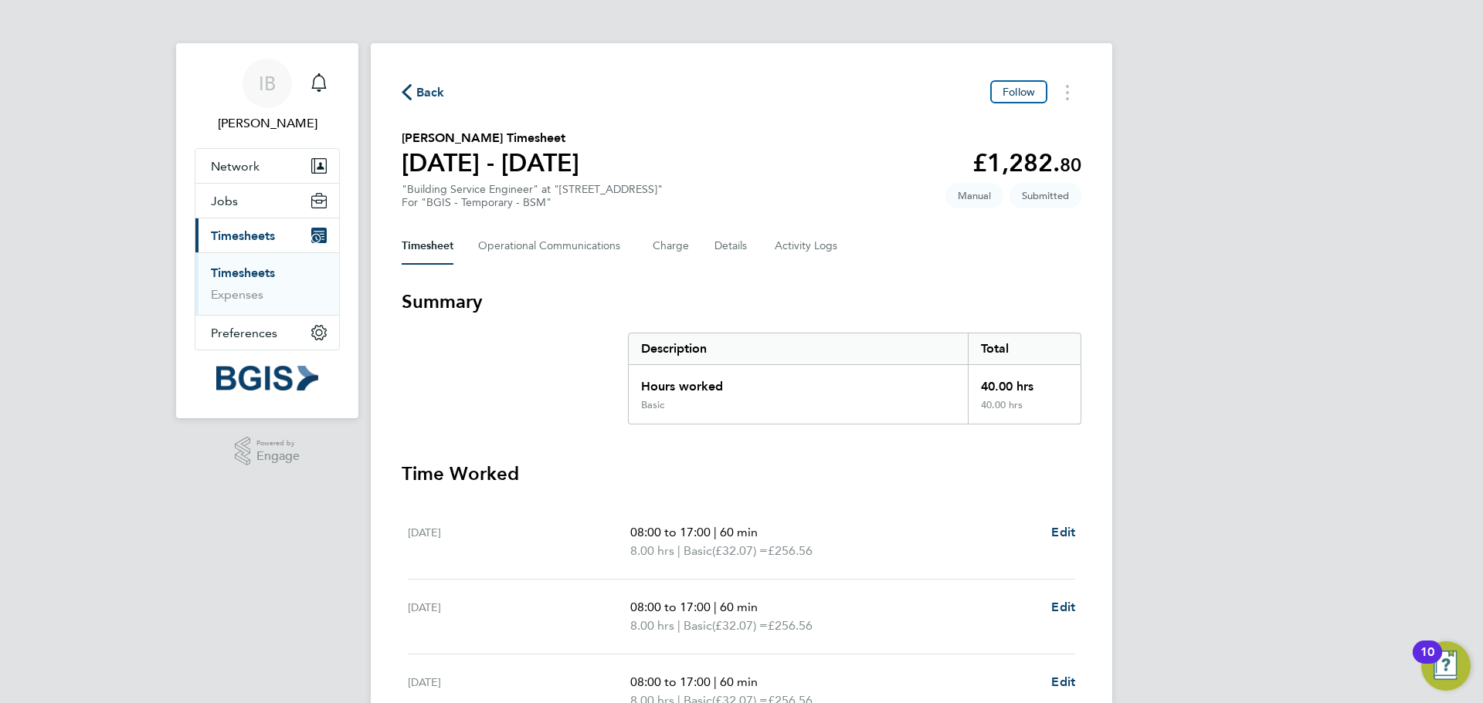
drag, startPoint x: 610, startPoint y: 161, endPoint x: 392, endPoint y: 137, distance: 219.0
click at [392, 137] on div "Back Follow Harry Shaw's Timesheet 15 - 21 Sept 2025 £1,282. 80 "Building Servi…" at bounding box center [741, 573] width 741 height 1060
copy div "Harry Shaw's Timesheet 15 - 21 Sept 2025"
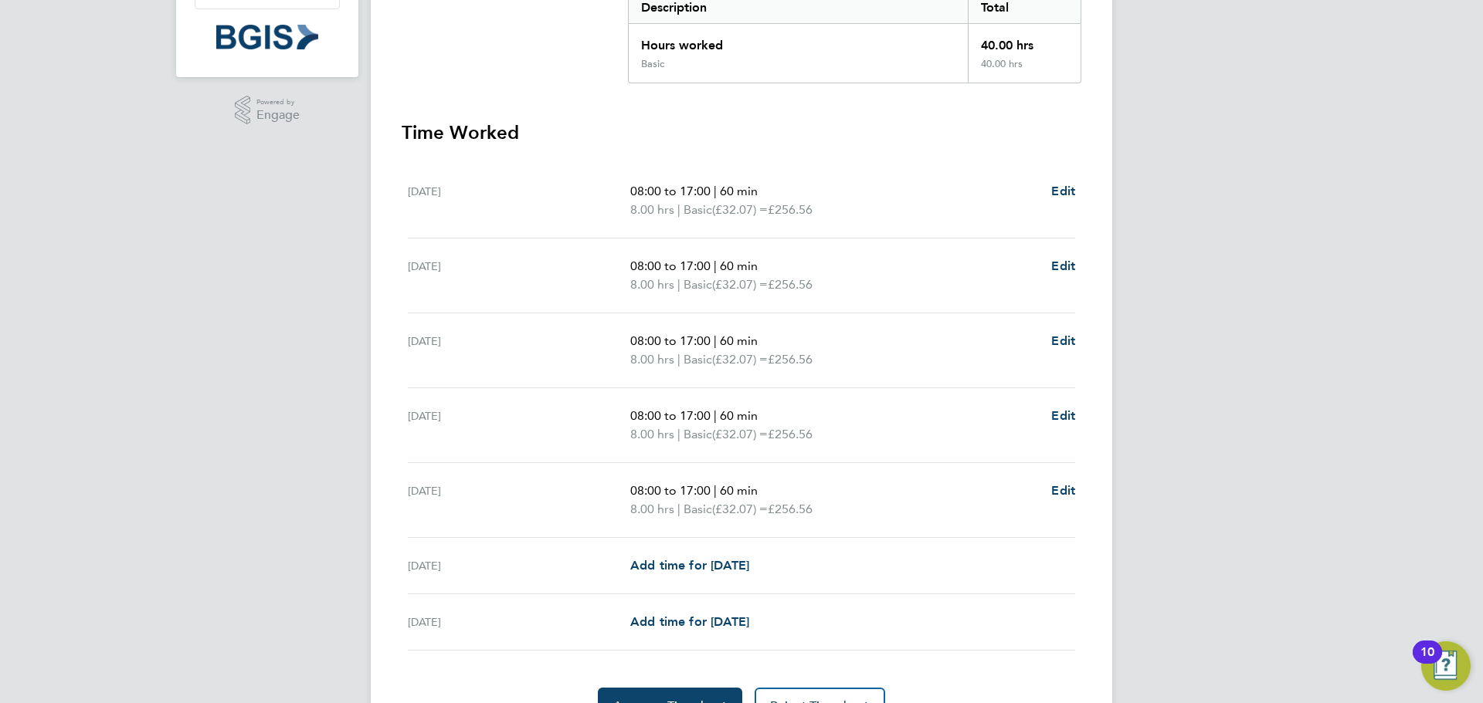
scroll to position [425, 0]
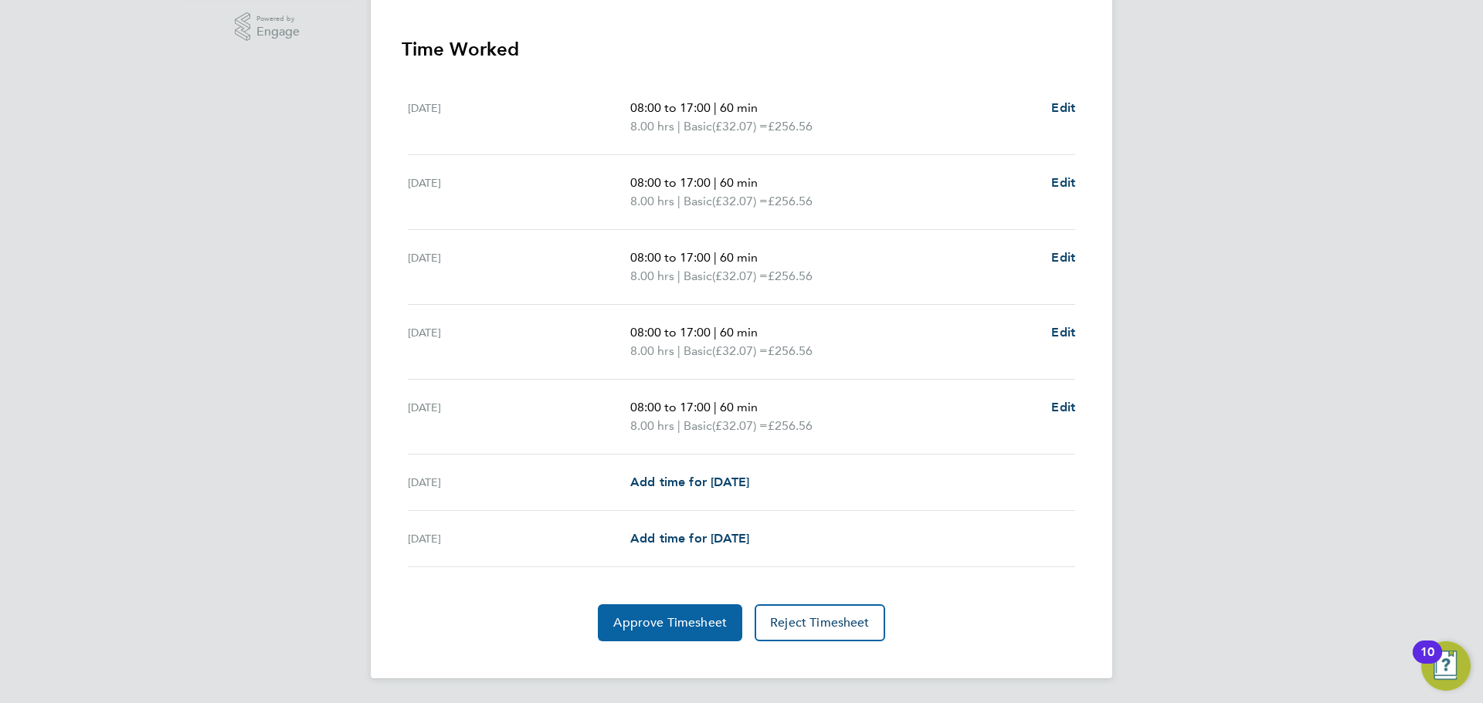
click at [705, 624] on span "Approve Timesheet" at bounding box center [670, 622] width 114 height 15
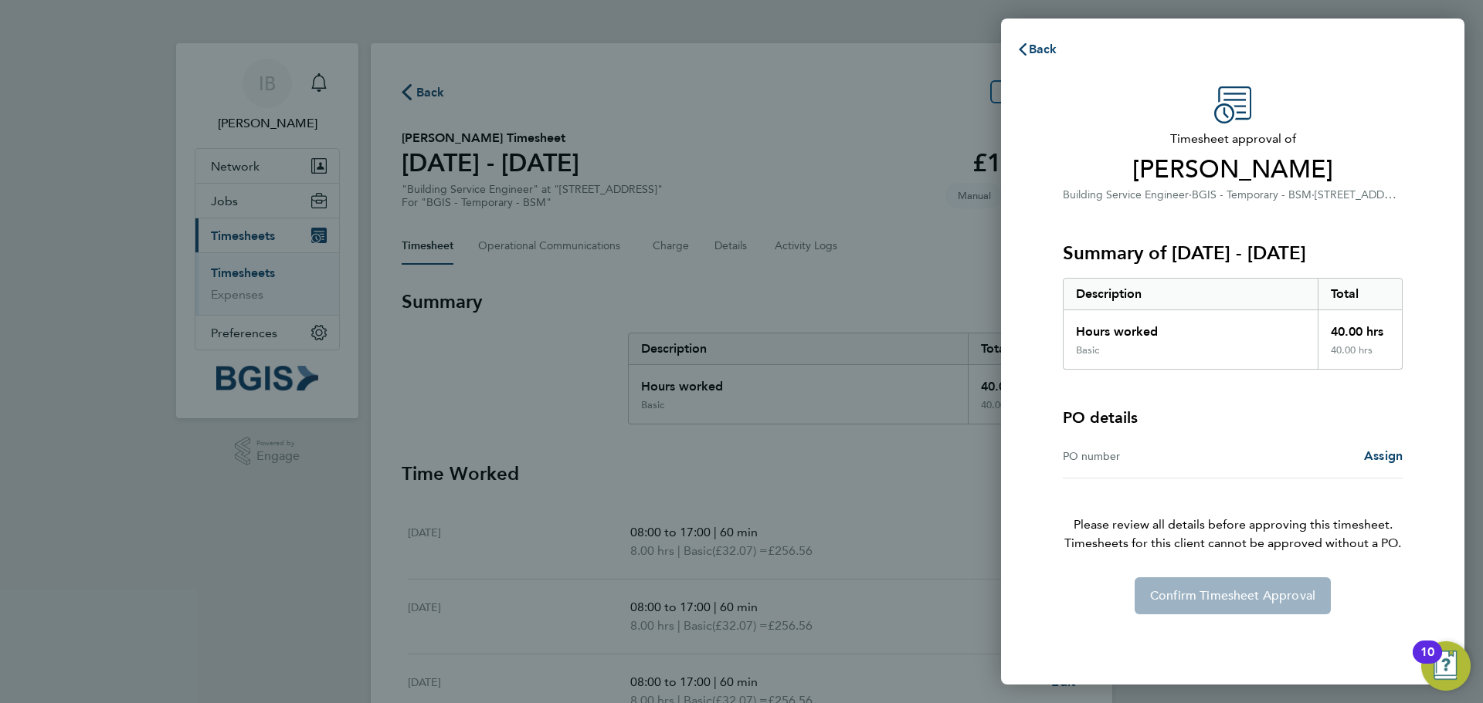
click at [1104, 447] on div "PO number" at bounding box center [1148, 456] width 170 height 19
click at [1113, 456] on div "PO number" at bounding box center [1148, 456] width 170 height 19
click at [1254, 457] on div "Assign" at bounding box center [1317, 456] width 170 height 19
click at [1118, 454] on div "PO number" at bounding box center [1148, 456] width 170 height 19
click at [1092, 463] on div "PO number" at bounding box center [1148, 456] width 170 height 19
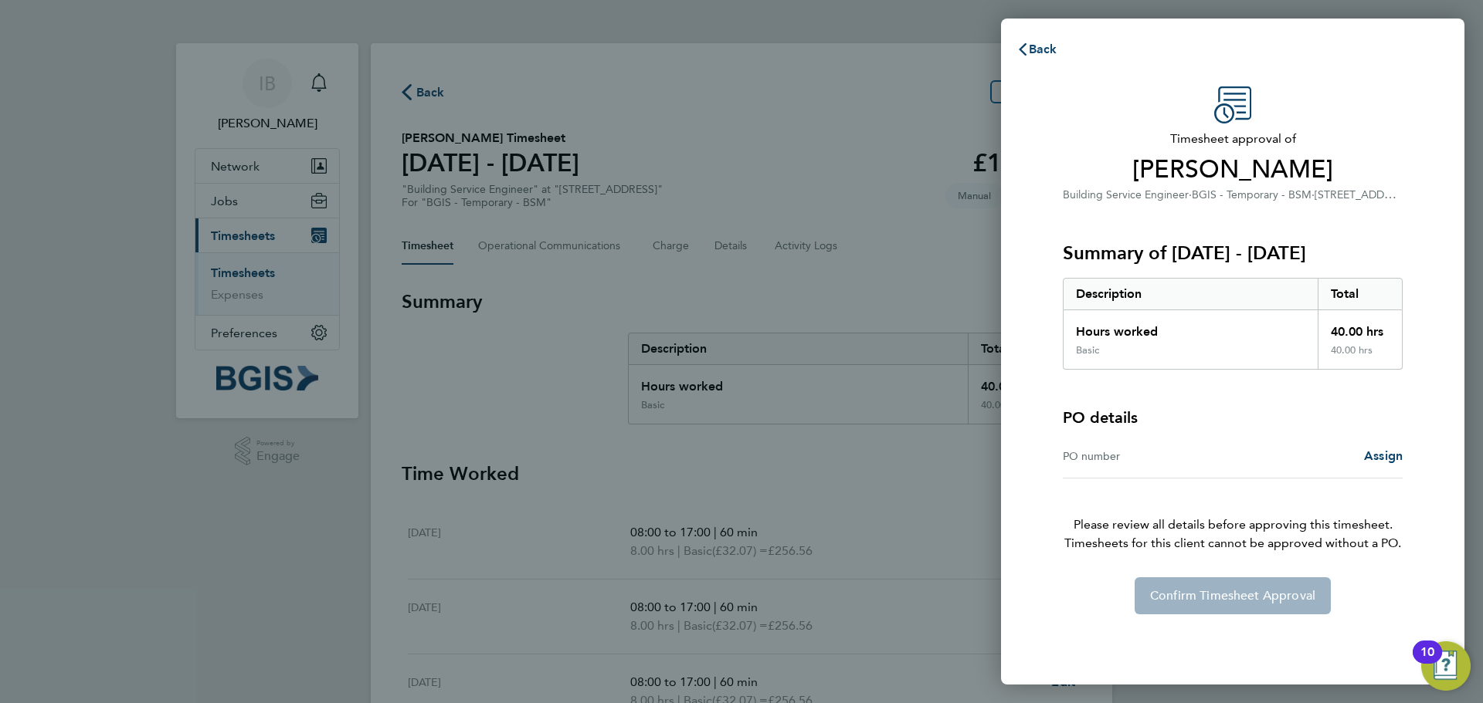
drag, startPoint x: 1117, startPoint y: 446, endPoint x: 1107, endPoint y: 457, distance: 14.8
click at [1118, 449] on div "PO number Assign" at bounding box center [1233, 457] width 340 height 44
click at [1107, 458] on div "PO number" at bounding box center [1148, 456] width 170 height 19
click at [1100, 456] on div "PO number" at bounding box center [1148, 456] width 170 height 19
drag, startPoint x: 1148, startPoint y: 457, endPoint x: 1064, endPoint y: 449, distance: 84.5
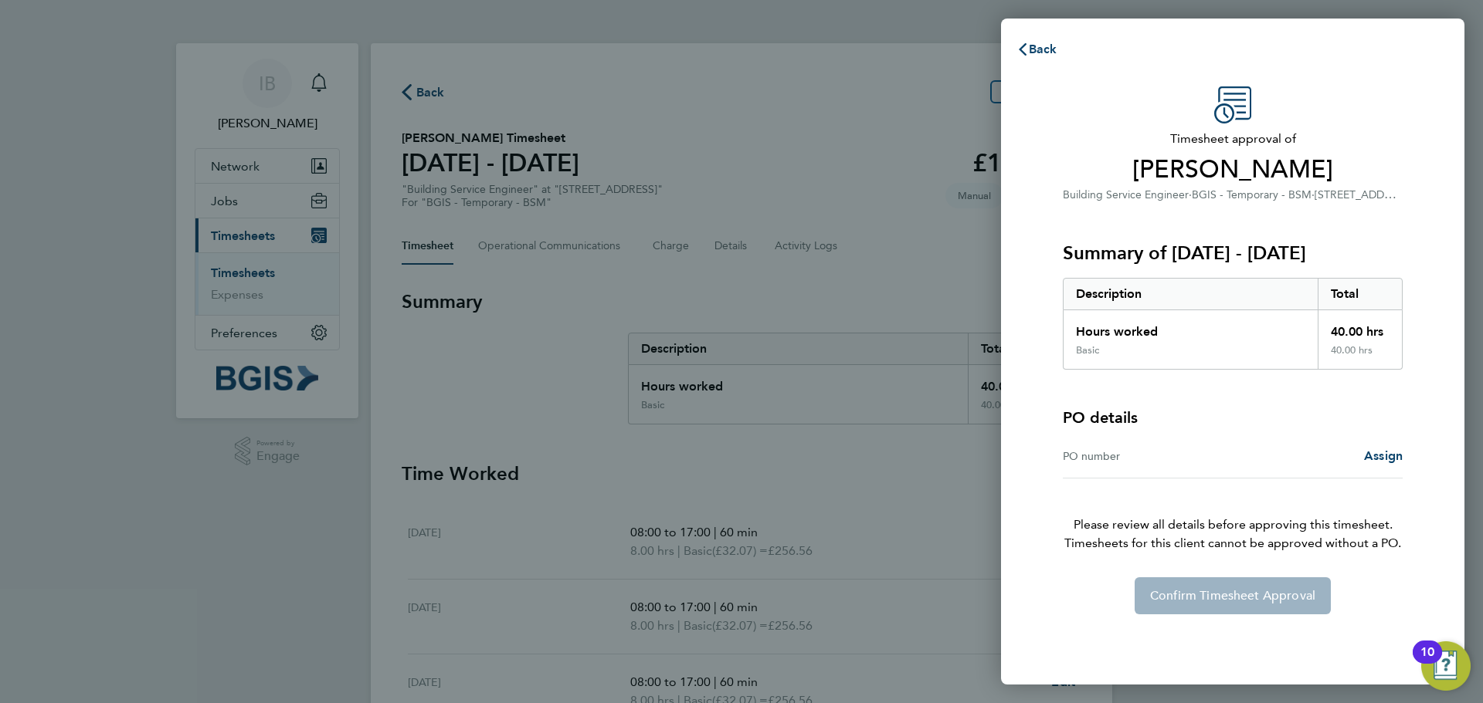
click at [1064, 449] on div "PO number" at bounding box center [1148, 456] width 170 height 19
click at [1282, 253] on h3 "Summary of 15 - 21 Sep 2025" at bounding box center [1233, 253] width 340 height 25
click at [1385, 456] on span "Assign" at bounding box center [1383, 456] width 39 height 15
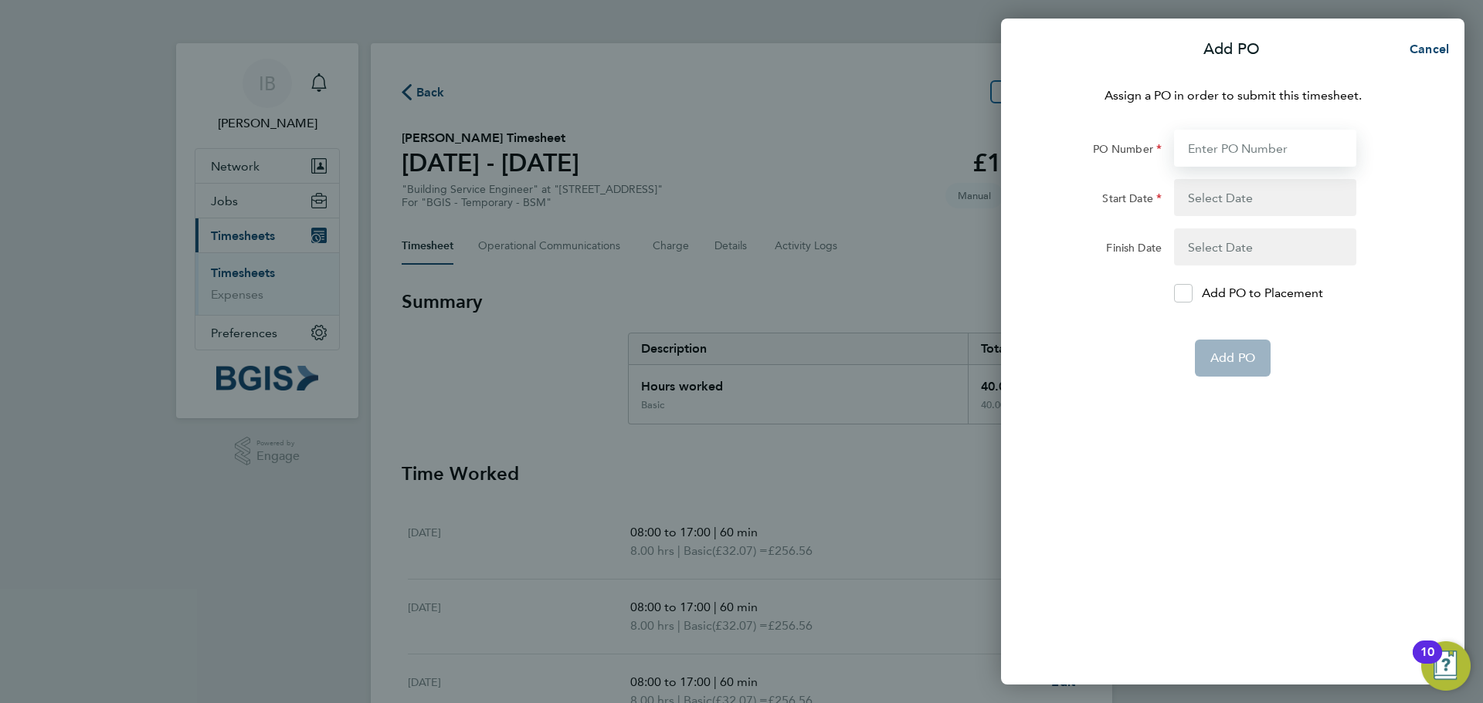
click at [1226, 146] on input "PO Number" at bounding box center [1265, 148] width 182 height 37
type input "13669"
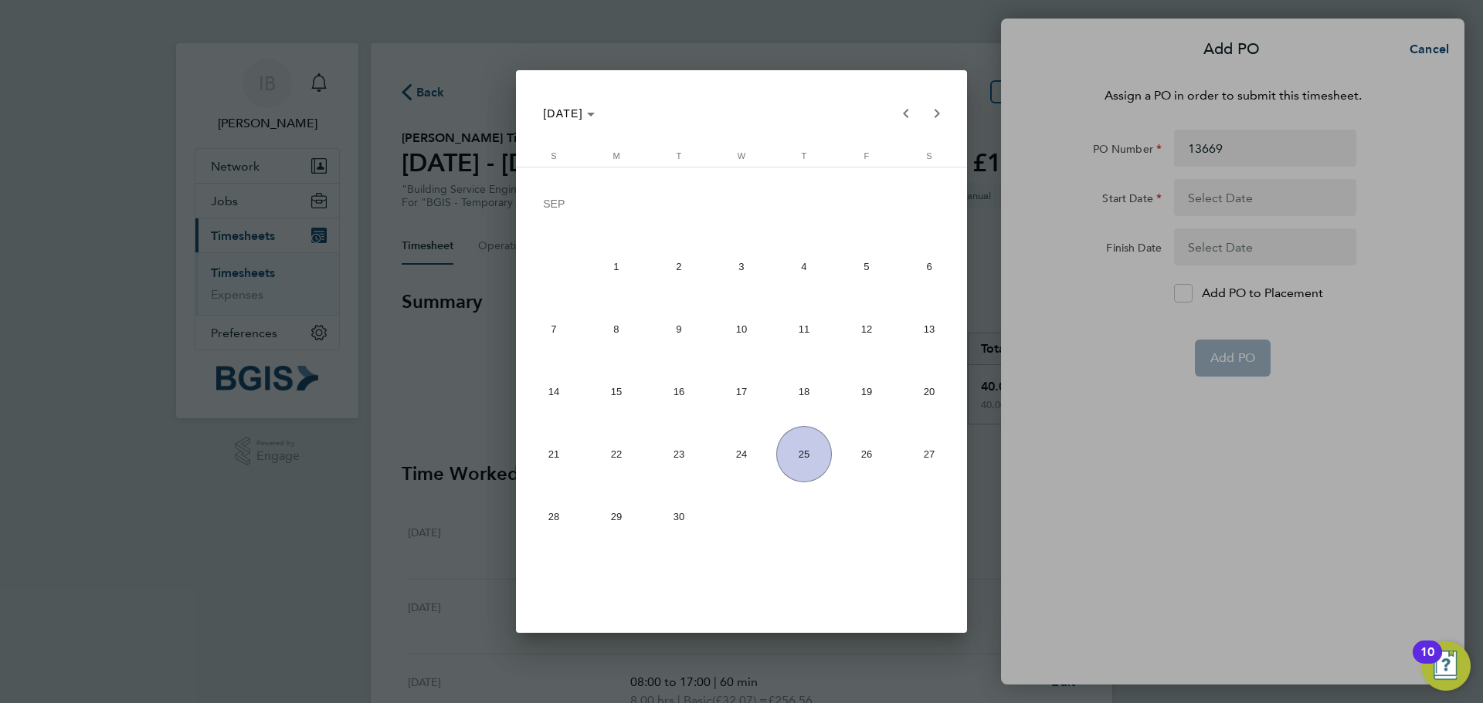
click at [812, 459] on span "25" at bounding box center [804, 454] width 56 height 56
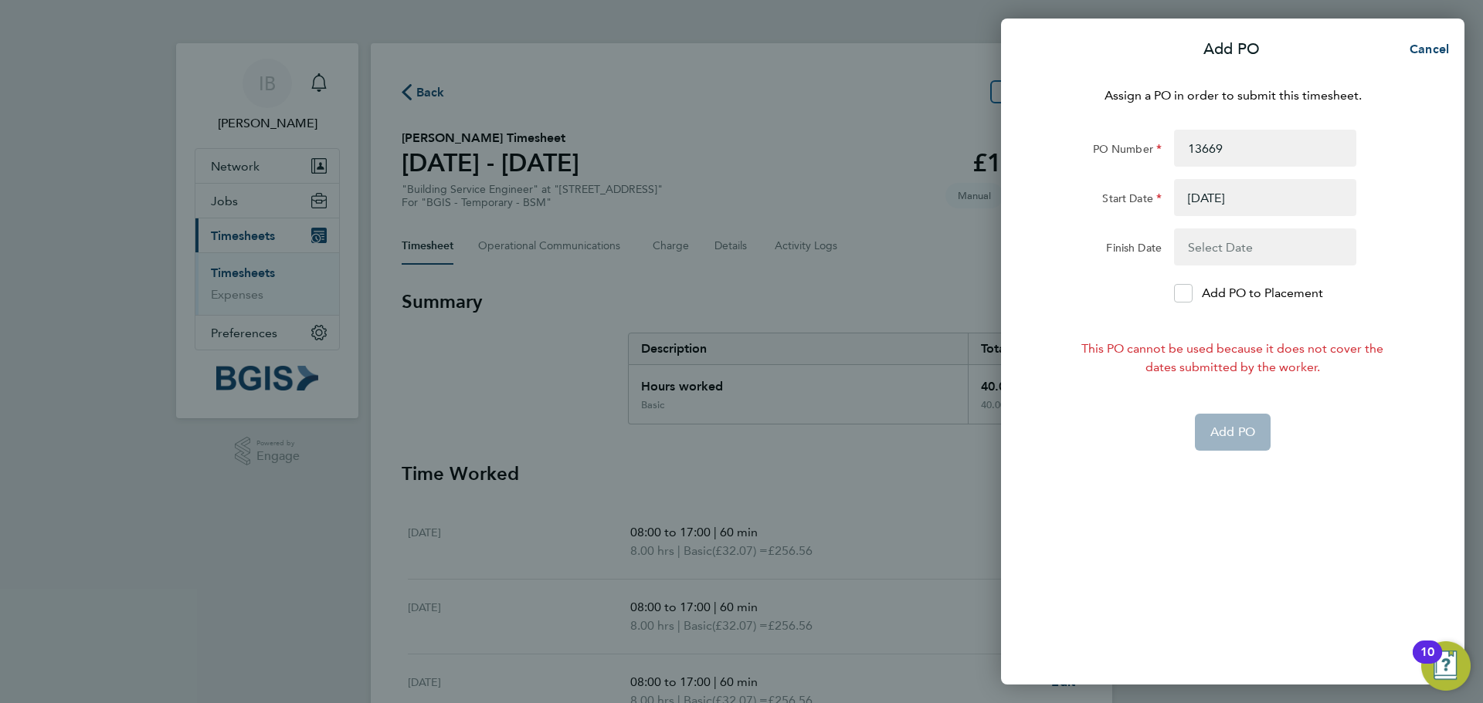
click at [1233, 198] on button "button" at bounding box center [1265, 197] width 182 height 37
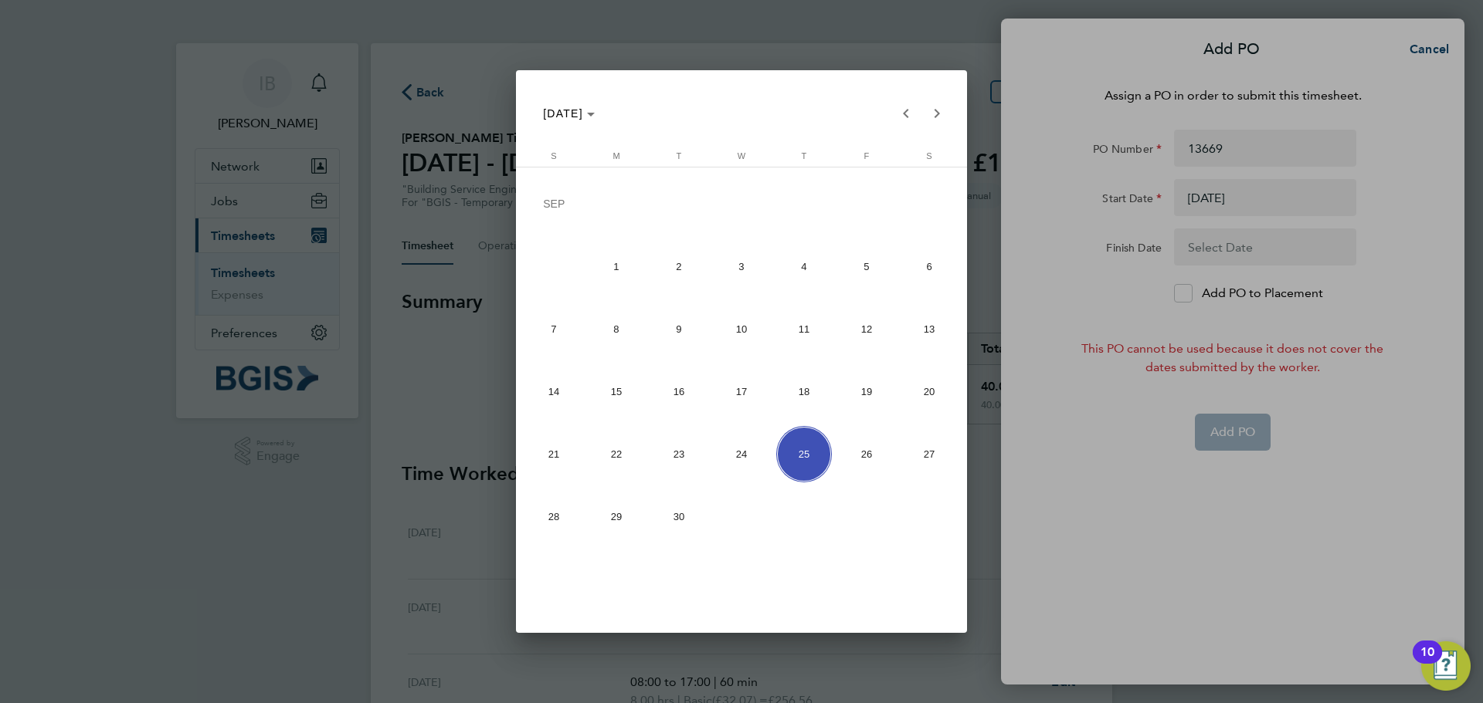
click at [628, 382] on span "15" at bounding box center [616, 392] width 56 height 56
type input "15 Sep 25"
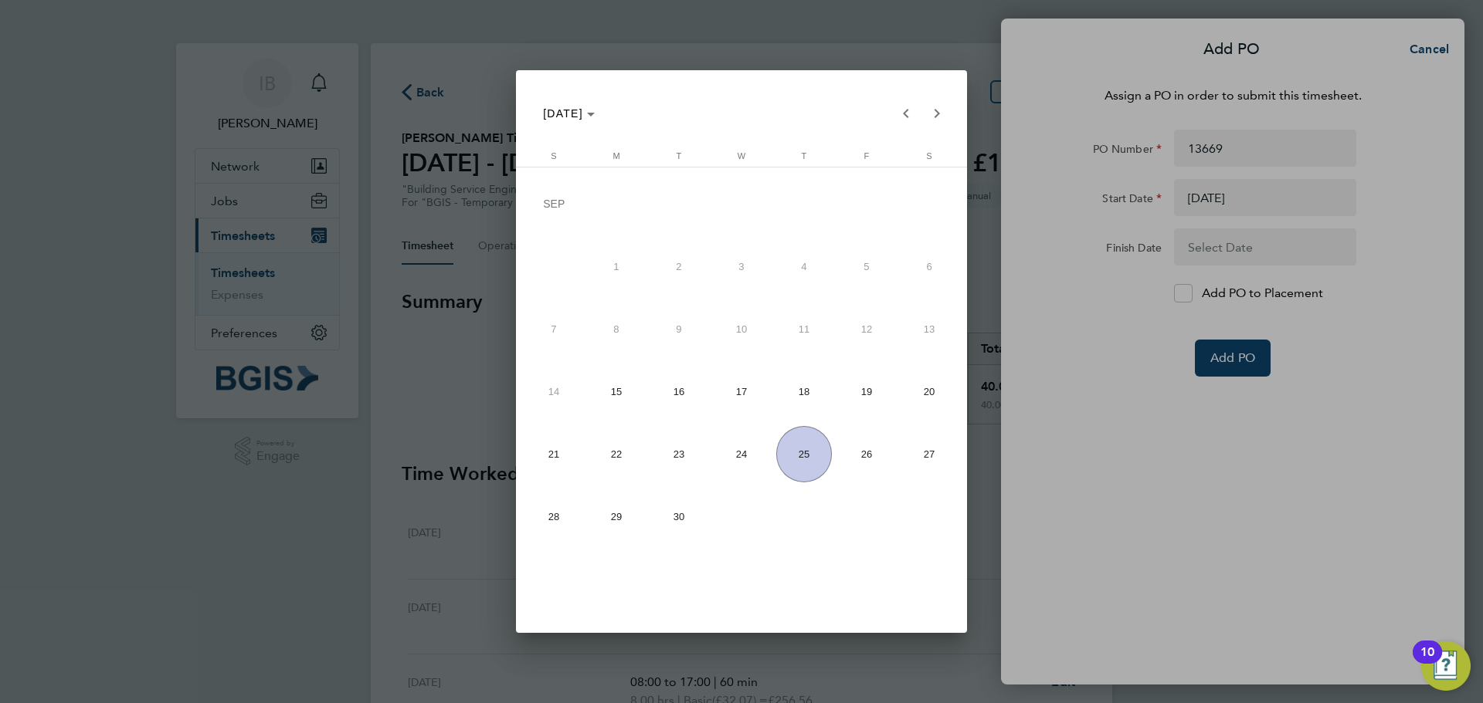
click at [1259, 237] on body "IB Ian Brown Notifications Applications: Network Sites Workers Jobs Positions V…" at bounding box center [741, 564] width 1483 height 1128
click at [558, 458] on span "21" at bounding box center [554, 454] width 56 height 56
type input "21 Sep 25"
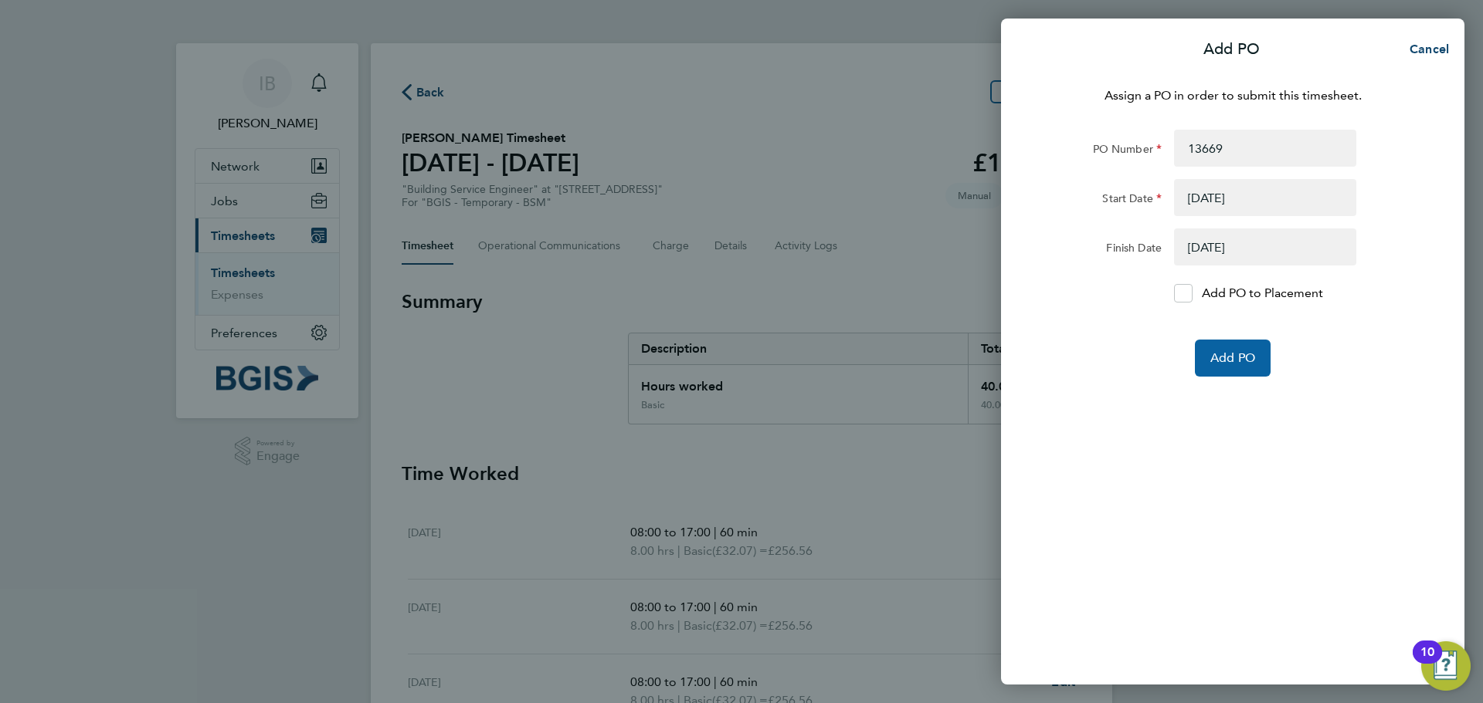
click at [1237, 358] on span "Add PO" at bounding box center [1232, 358] width 45 height 15
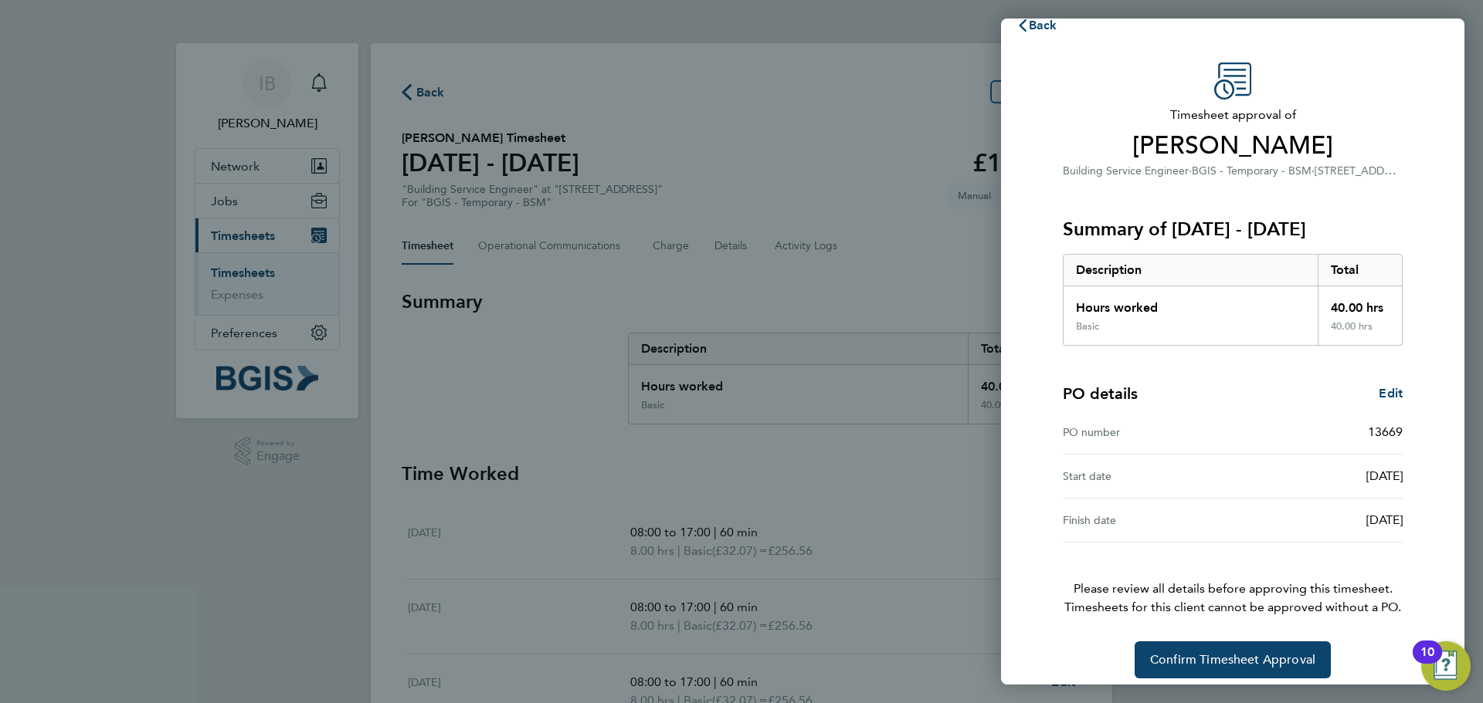
scroll to position [36, 0]
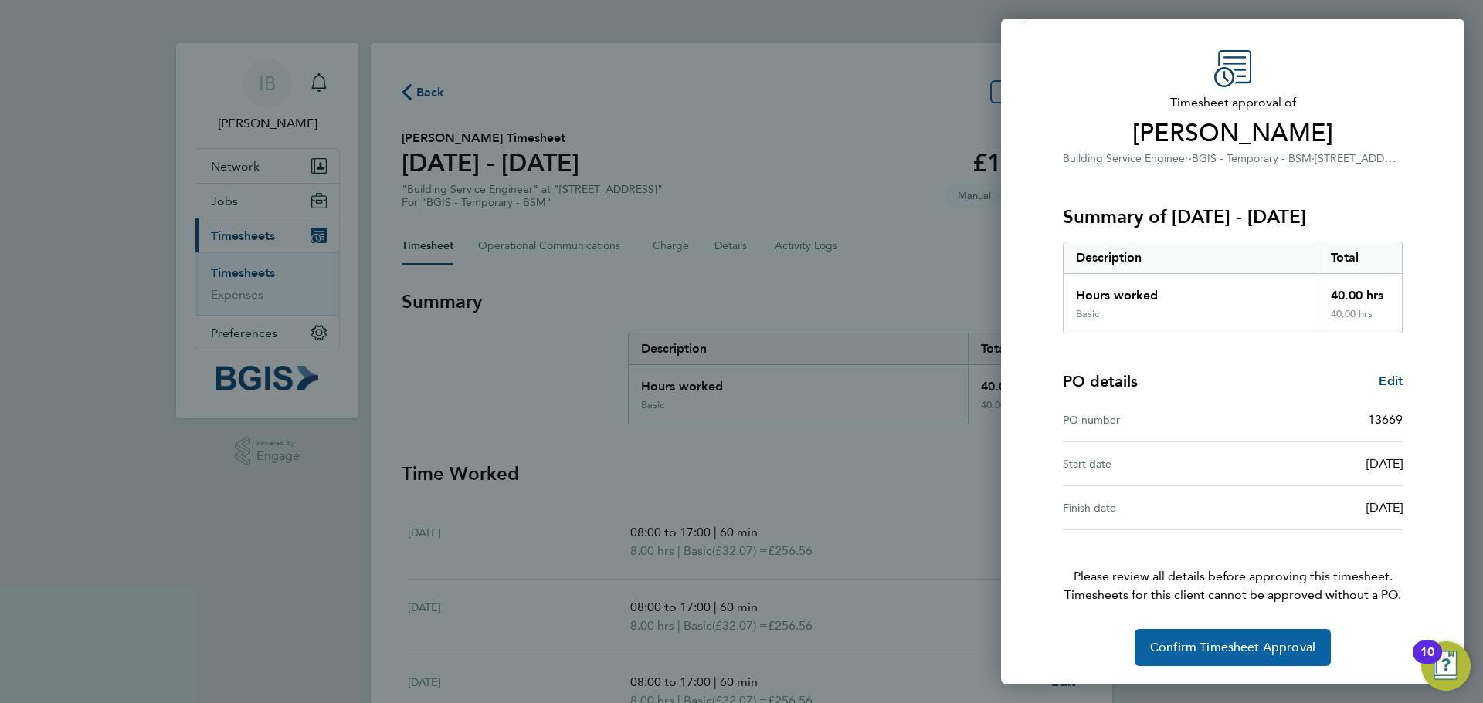
click at [1256, 643] on span "Confirm Timesheet Approval" at bounding box center [1232, 647] width 165 height 15
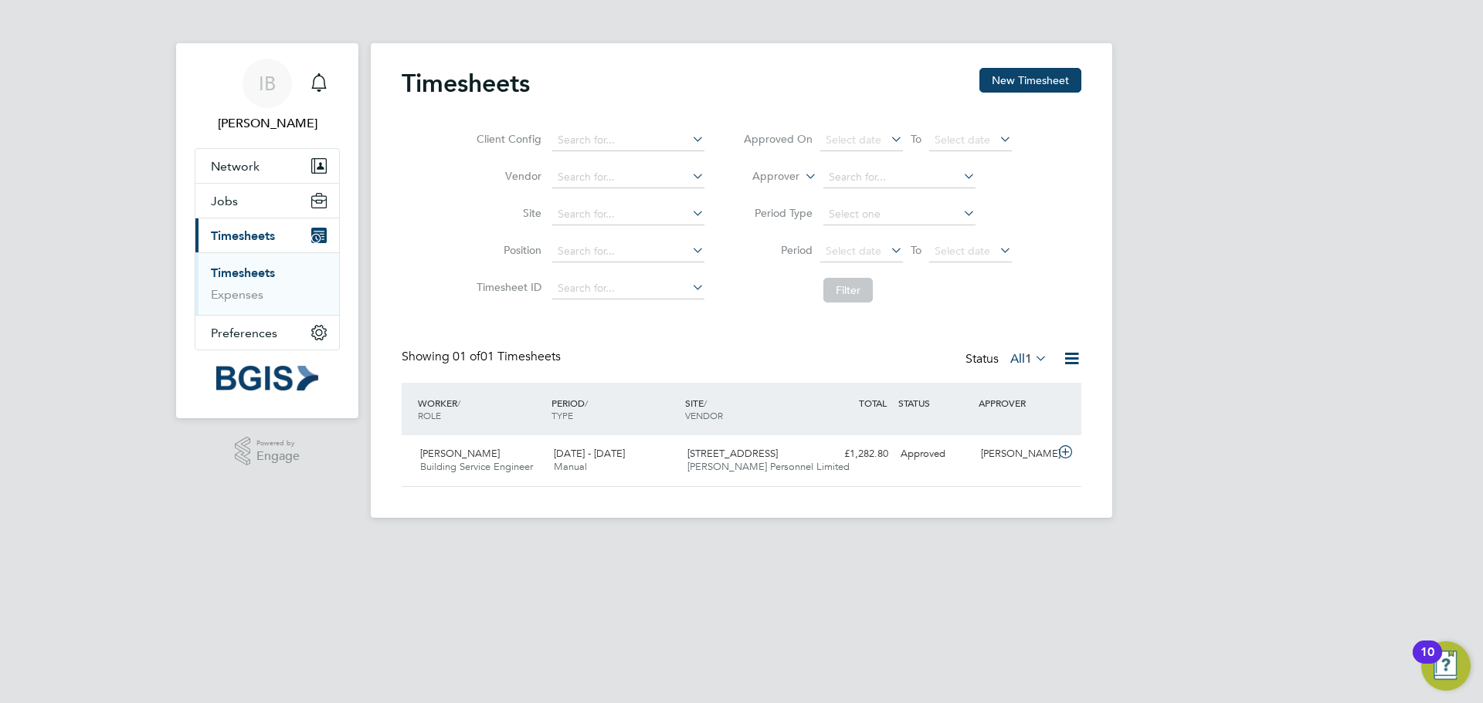
scroll to position [39, 134]
